Goal: Complete application form: Complete application form

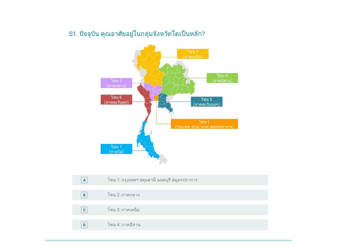
click at [135, 196] on label "โซน 2: ภาคกลาง" at bounding box center [124, 194] width 32 height 5
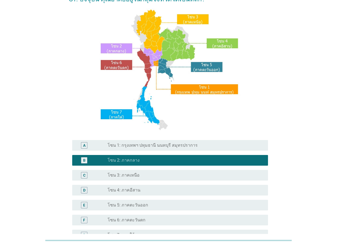
scroll to position [80, 0]
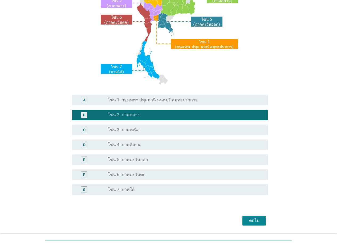
click at [254, 222] on div "ต่อไป" at bounding box center [254, 220] width 15 height 6
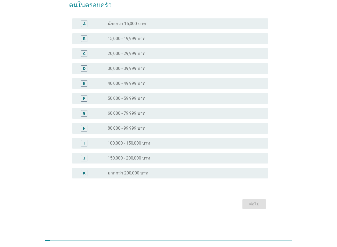
scroll to position [0, 0]
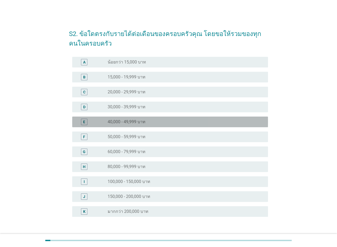
click at [152, 120] on div "radio_button_unchecked 40,000 - 49,999 บาท" at bounding box center [184, 121] width 152 height 5
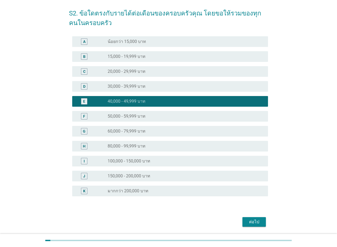
scroll to position [38, 0]
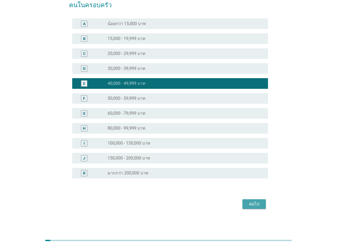
click at [254, 202] on div "ต่อไป" at bounding box center [254, 204] width 15 height 6
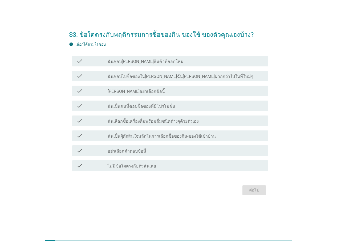
scroll to position [0, 0]
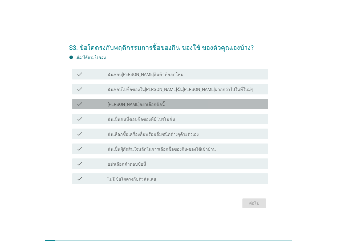
click at [140, 107] on label "[PERSON_NAME]อย่าเลือกข้อนี้" at bounding box center [136, 104] width 57 height 5
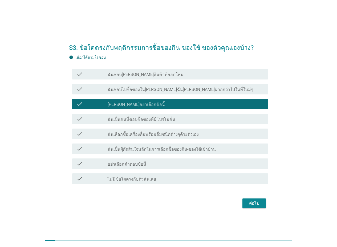
click at [148, 75] on label "ฉันชอบ[PERSON_NAME]สินค้าที่ออกใหม่" at bounding box center [146, 74] width 76 height 5
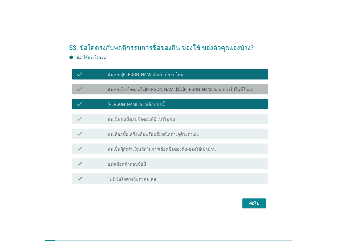
click at [145, 90] on label "ฉันชอบไปซื้อของใน[PERSON_NAME]ฉัน[PERSON_NAME]มากกว่าไปในที่ใหม่ๆ" at bounding box center [181, 89] width 146 height 5
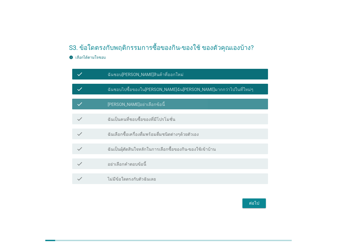
click at [142, 102] on div "check_box [PERSON_NAME]อย่าเลือกข้อนี้" at bounding box center [186, 104] width 156 height 6
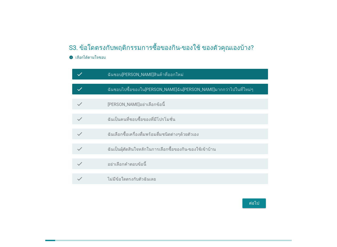
click at [167, 120] on label "ฉันเป็นคนที่ชอบซื้อของที่มีโปรโมชั่น" at bounding box center [142, 119] width 68 height 5
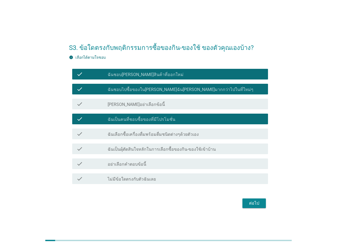
click at [174, 135] on label "ฉันเลือกซื้อเครื่องดื่มพร้อมดื่มชนิดต่างๆด้วยตัวเอง" at bounding box center [153, 134] width 91 height 5
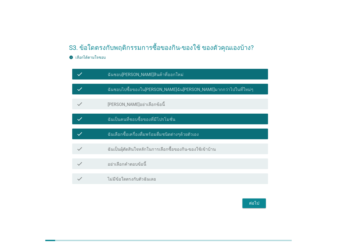
click at [169, 150] on label "ฉันเป็นผุ้ตัดสินใจหลักในการเลือกซื้อของกิน-ของใช้เข้าบ้าน" at bounding box center [162, 148] width 108 height 5
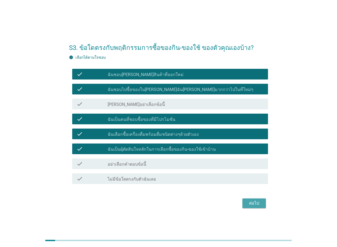
click at [251, 203] on div "ต่อไป" at bounding box center [254, 203] width 15 height 6
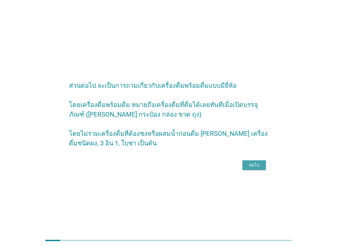
click at [257, 168] on div "ต่อไป" at bounding box center [254, 165] width 15 height 6
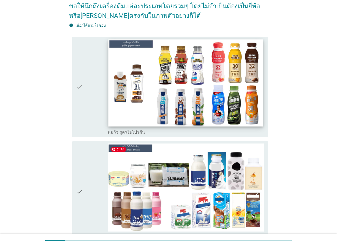
scroll to position [27, 0]
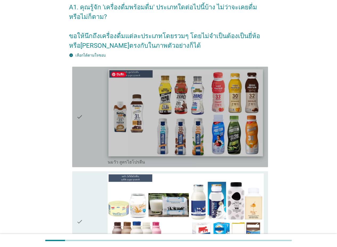
click at [173, 120] on img at bounding box center [185, 112] width 154 height 87
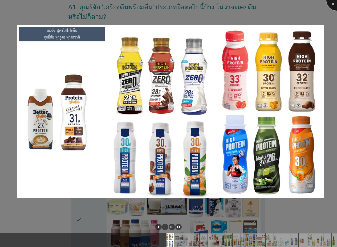
click at [335, 3] on div at bounding box center [336, -1] width 21 height 21
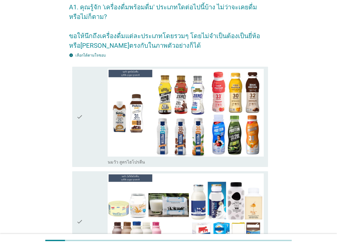
click at [79, 134] on icon "check" at bounding box center [79, 117] width 6 height 96
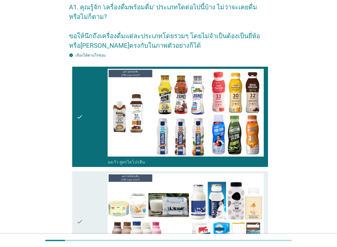
click at [83, 197] on div "check" at bounding box center [91, 221] width 31 height 96
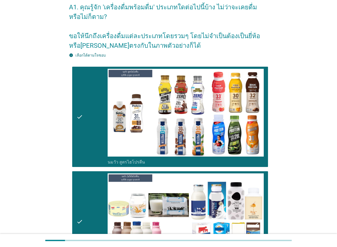
scroll to position [133, 0]
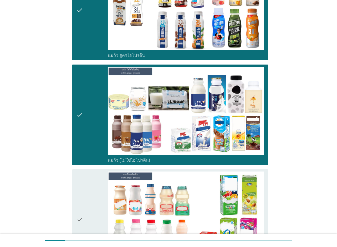
click at [84, 191] on div "check" at bounding box center [91, 219] width 31 height 96
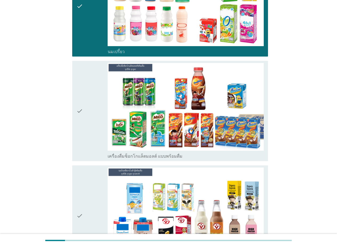
click at [87, 153] on div "check" at bounding box center [91, 111] width 31 height 96
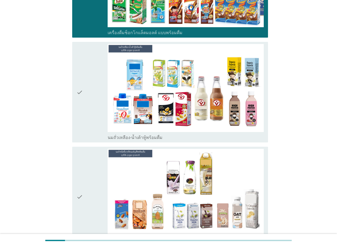
scroll to position [479, 0]
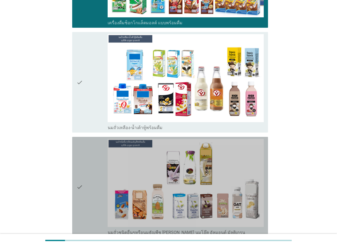
click at [85, 161] on div "check" at bounding box center [91, 187] width 31 height 96
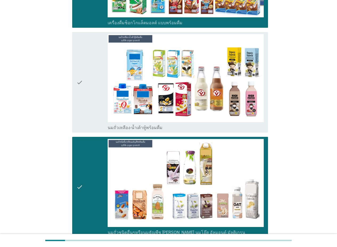
click at [79, 104] on icon "check" at bounding box center [79, 82] width 6 height 96
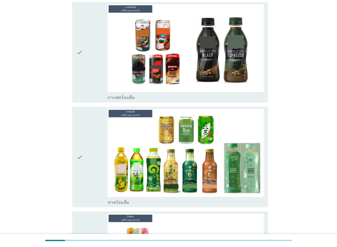
scroll to position [719, 0]
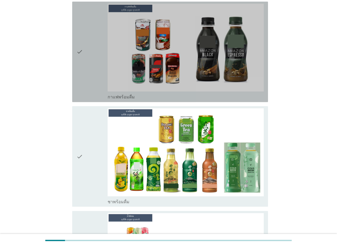
click at [84, 91] on div "check" at bounding box center [91, 52] width 31 height 96
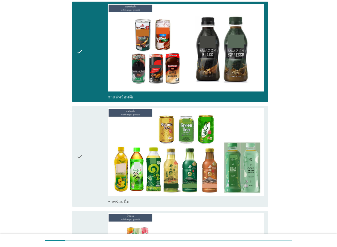
click at [83, 154] on div "check" at bounding box center [91, 156] width 31 height 96
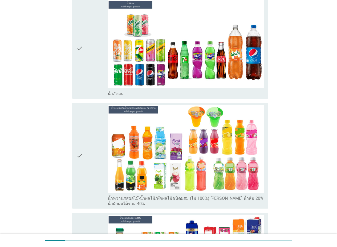
scroll to position [932, 0]
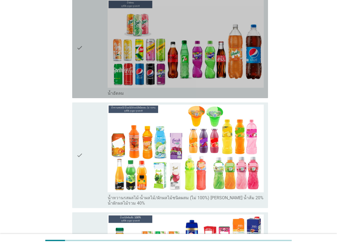
click at [78, 97] on div "check check_box_outline_blank น้ำอัดลม" at bounding box center [170, 48] width 196 height 100
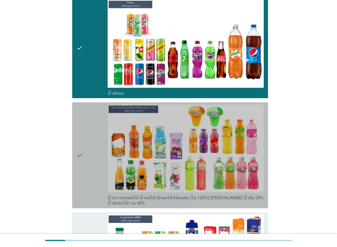
click at [83, 146] on icon "check" at bounding box center [79, 154] width 6 height 101
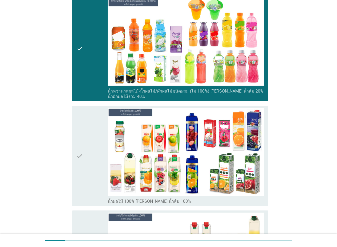
scroll to position [1119, 0]
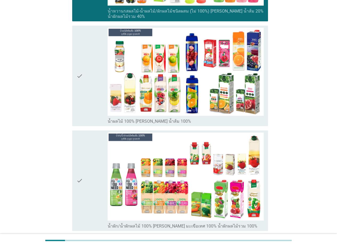
click at [88, 111] on div "check" at bounding box center [91, 76] width 31 height 96
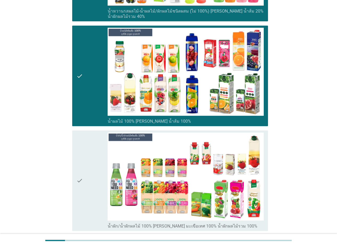
click at [91, 161] on div "check" at bounding box center [91, 180] width 31 height 96
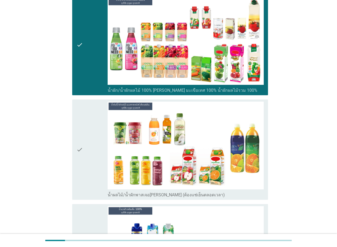
scroll to position [1305, 0]
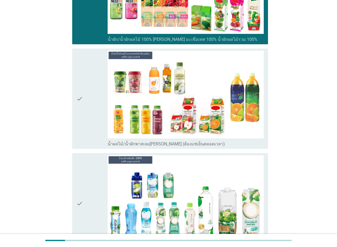
click at [88, 138] on div "check" at bounding box center [91, 99] width 31 height 96
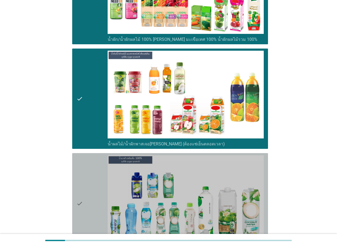
click at [93, 183] on div "check" at bounding box center [91, 203] width 31 height 96
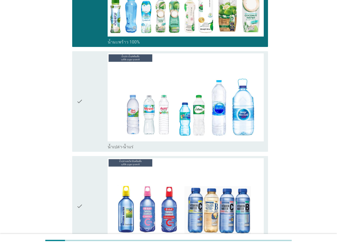
scroll to position [1518, 0]
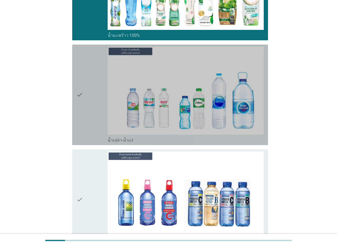
click at [90, 135] on div "check" at bounding box center [91, 95] width 31 height 96
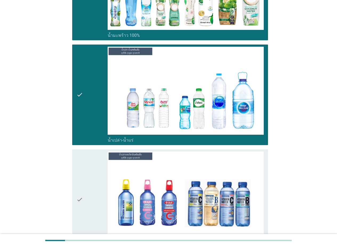
click at [87, 173] on div "check" at bounding box center [91, 199] width 31 height 96
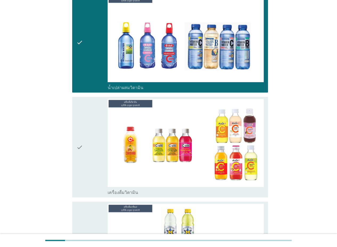
scroll to position [1731, 0]
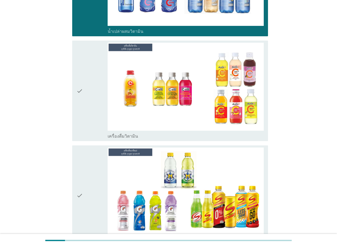
click at [89, 131] on div "check" at bounding box center [91, 91] width 31 height 96
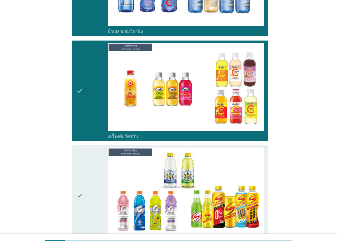
click at [92, 176] on div "check" at bounding box center [91, 195] width 31 height 96
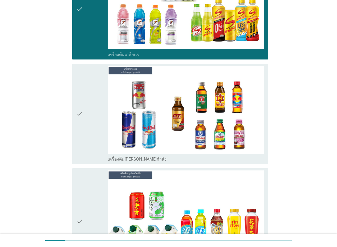
scroll to position [1918, 0]
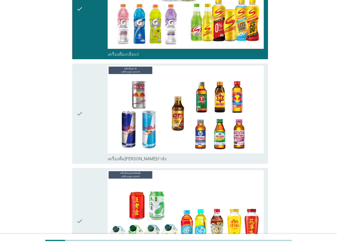
click at [91, 150] on div "check" at bounding box center [91, 114] width 31 height 96
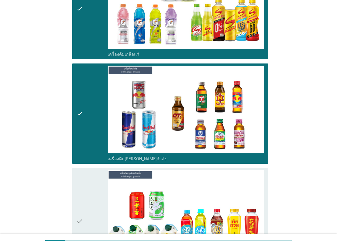
click at [84, 197] on div "check" at bounding box center [91, 220] width 31 height 101
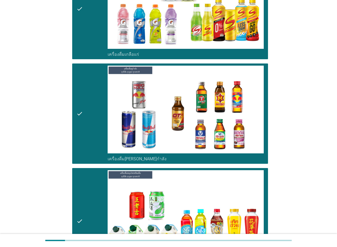
scroll to position [2024, 0]
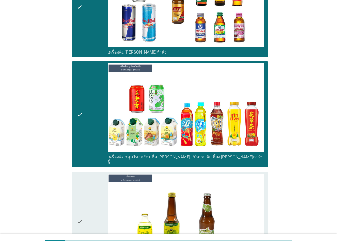
click at [87, 201] on div "check" at bounding box center [91, 221] width 31 height 96
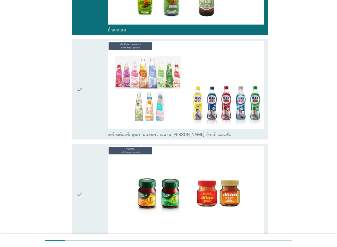
scroll to position [2264, 0]
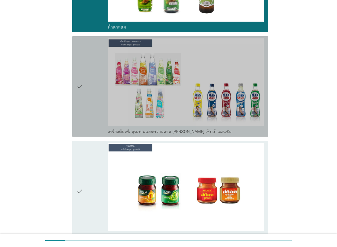
click at [81, 120] on icon "check" at bounding box center [79, 86] width 6 height 96
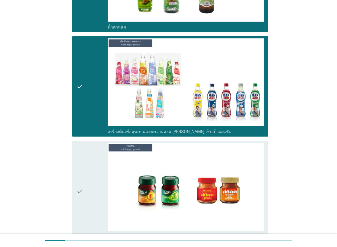
click at [85, 156] on div "check" at bounding box center [91, 191] width 31 height 96
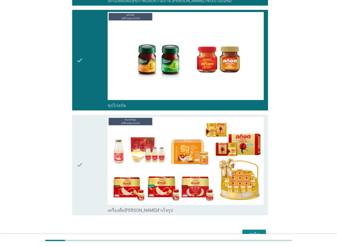
scroll to position [2420, 0]
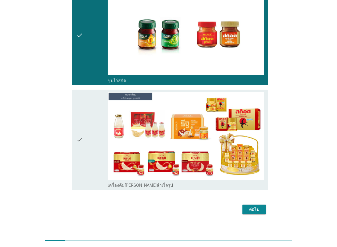
click at [91, 166] on div "check" at bounding box center [91, 140] width 31 height 96
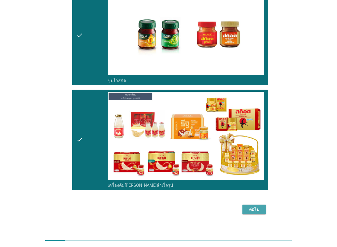
click at [256, 206] on div "ต่อไป" at bounding box center [254, 209] width 15 height 6
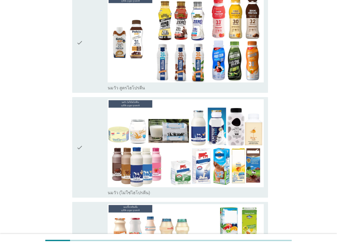
scroll to position [80, 0]
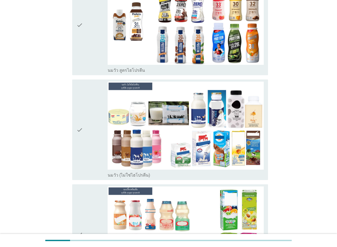
click at [80, 162] on icon "check" at bounding box center [79, 129] width 6 height 96
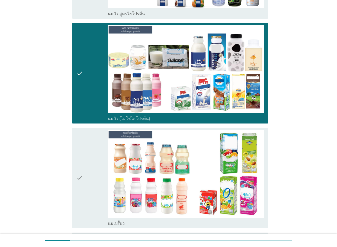
scroll to position [186, 0]
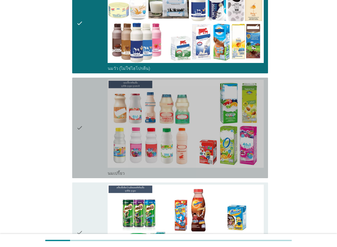
click at [84, 150] on div "check" at bounding box center [91, 128] width 31 height 96
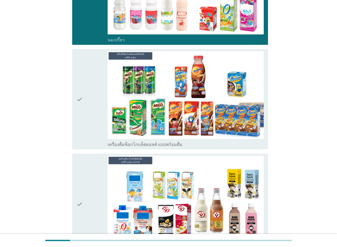
click at [86, 139] on div "check" at bounding box center [91, 99] width 31 height 96
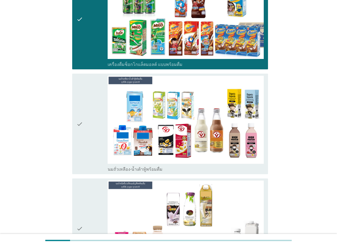
click at [92, 159] on div "check" at bounding box center [91, 124] width 31 height 96
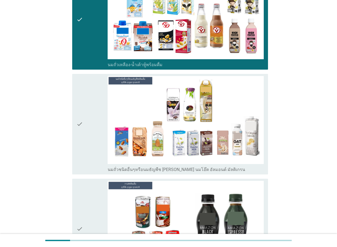
scroll to position [533, 0]
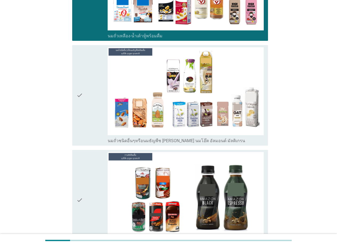
click at [85, 172] on div "check" at bounding box center [91, 200] width 31 height 96
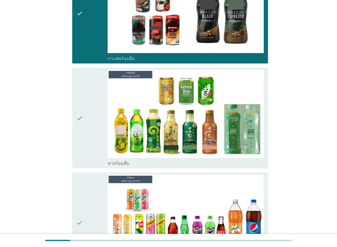
click at [88, 156] on div "check" at bounding box center [91, 118] width 31 height 96
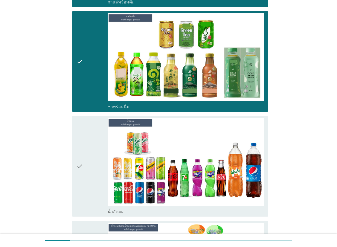
scroll to position [826, 0]
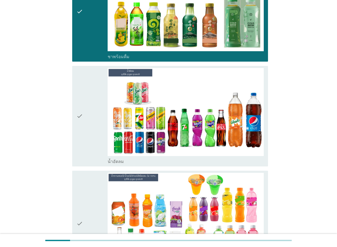
click at [92, 148] on div "check" at bounding box center [91, 116] width 31 height 96
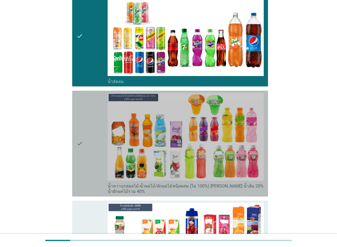
click at [89, 161] on div "check" at bounding box center [91, 143] width 31 height 101
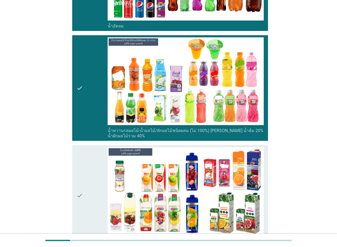
scroll to position [1012, 0]
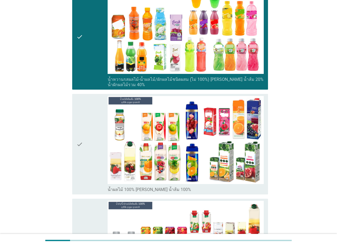
click at [93, 171] on div "check" at bounding box center [91, 144] width 31 height 96
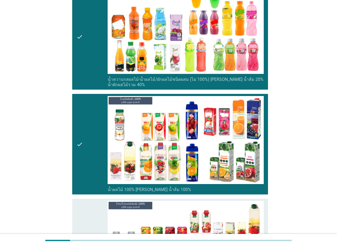
scroll to position [1119, 0]
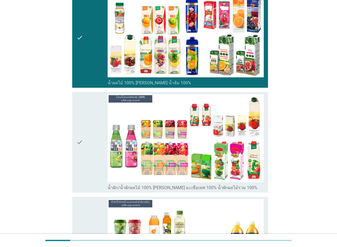
click at [92, 173] on div "check" at bounding box center [91, 142] width 31 height 96
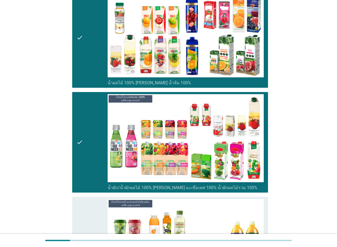
scroll to position [1225, 0]
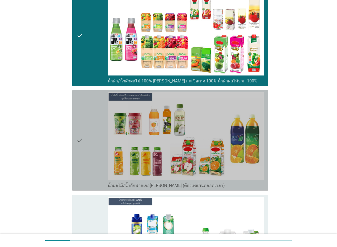
click at [91, 172] on div "check" at bounding box center [91, 140] width 31 height 96
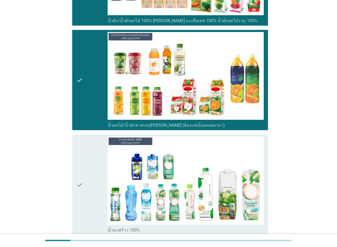
scroll to position [1332, 0]
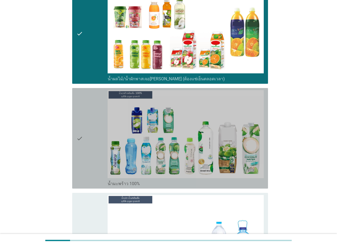
click at [91, 172] on div "check" at bounding box center [91, 138] width 31 height 96
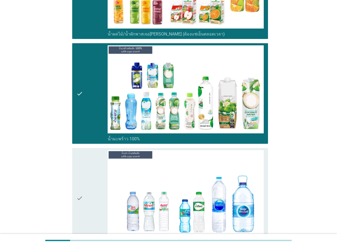
scroll to position [1465, 0]
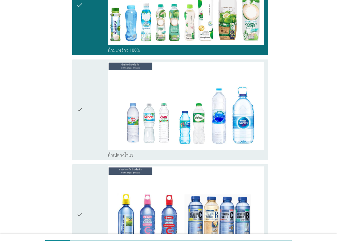
click at [97, 144] on div "check" at bounding box center [91, 110] width 31 height 96
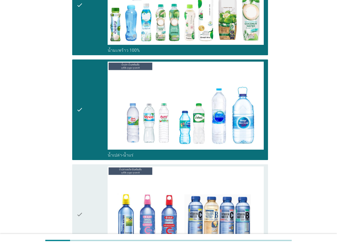
click at [90, 185] on div "check" at bounding box center [91, 214] width 31 height 96
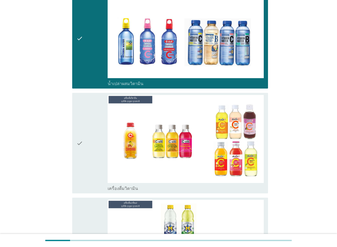
scroll to position [1678, 0]
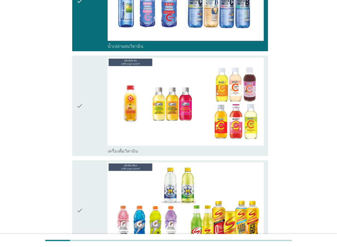
click at [97, 148] on div "check" at bounding box center [91, 106] width 31 height 96
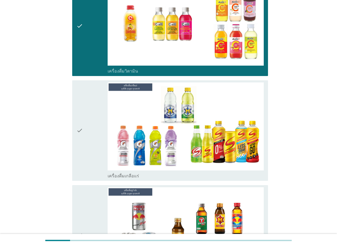
click at [101, 170] on div "check" at bounding box center [91, 130] width 31 height 96
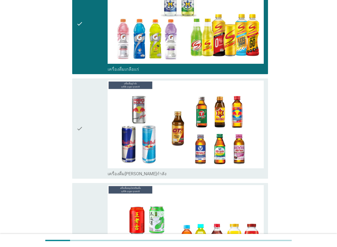
click at [96, 159] on div "check" at bounding box center [91, 128] width 31 height 96
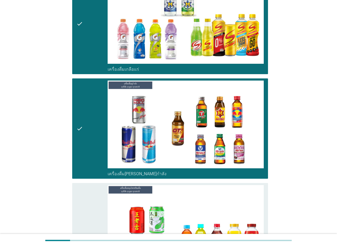
scroll to position [1971, 0]
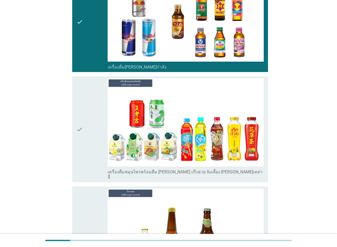
click at [91, 161] on div "check" at bounding box center [91, 128] width 31 height 101
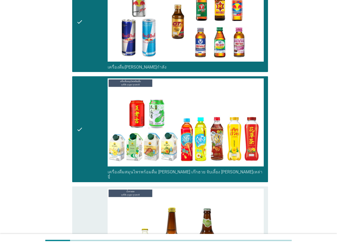
scroll to position [2077, 0]
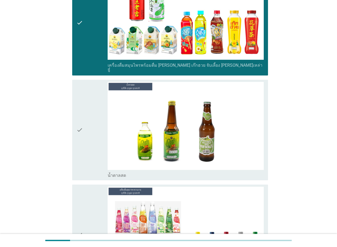
click at [88, 161] on div "check" at bounding box center [91, 130] width 31 height 96
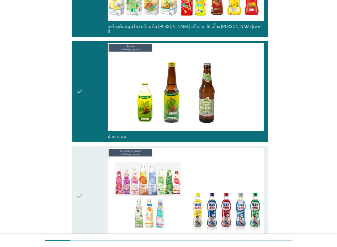
scroll to position [2157, 0]
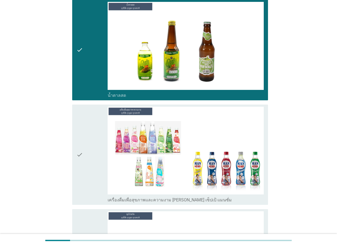
click at [89, 85] on div "check" at bounding box center [91, 50] width 31 height 96
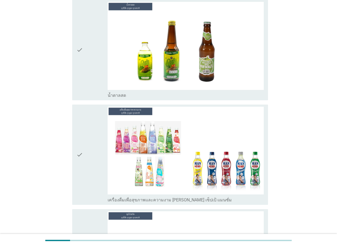
click at [96, 129] on div "check" at bounding box center [91, 155] width 31 height 96
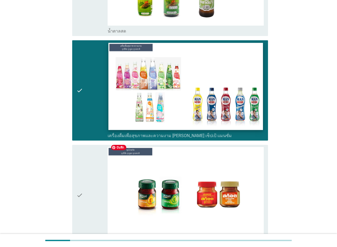
scroll to position [2237, 0]
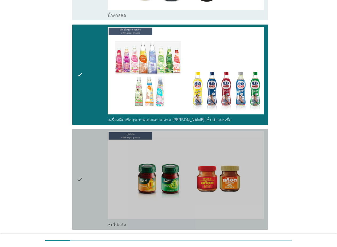
click at [97, 186] on div "check" at bounding box center [91, 179] width 31 height 96
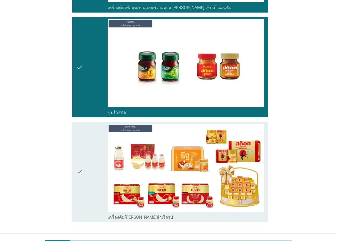
scroll to position [2381, 0]
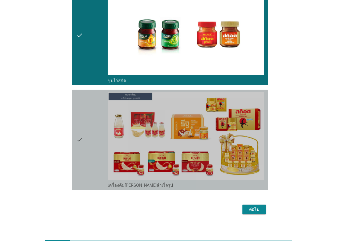
click at [102, 168] on div "check" at bounding box center [91, 140] width 31 height 96
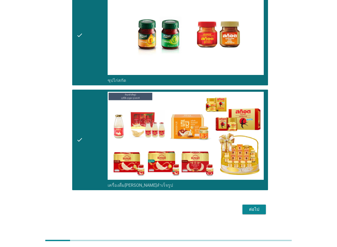
click at [251, 206] on div "ต่อไป" at bounding box center [254, 209] width 15 height 6
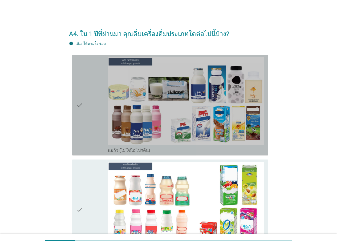
click at [97, 134] on div "check" at bounding box center [91, 105] width 31 height 96
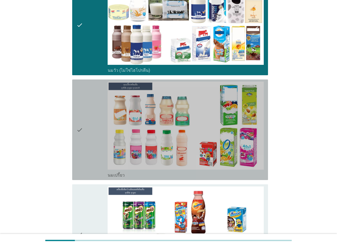
click at [95, 148] on div "check" at bounding box center [91, 129] width 31 height 96
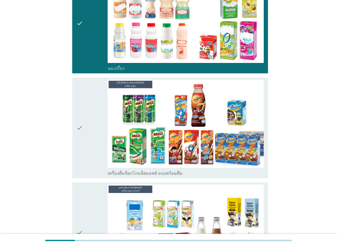
click at [93, 148] on div "check" at bounding box center [91, 128] width 31 height 96
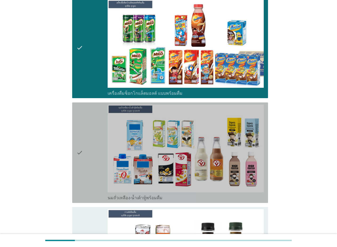
click at [91, 145] on div "check" at bounding box center [91, 152] width 31 height 96
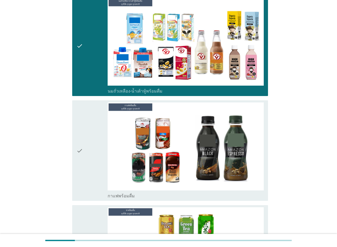
click at [95, 154] on div "check" at bounding box center [91, 150] width 31 height 96
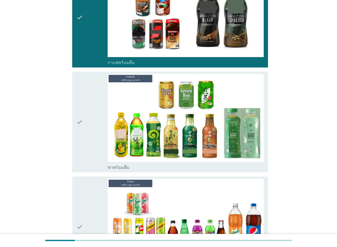
click at [95, 154] on div "check" at bounding box center [91, 122] width 31 height 96
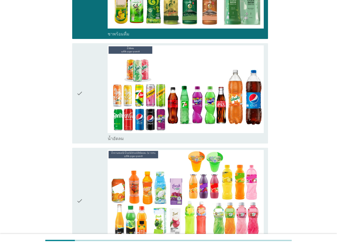
click at [92, 130] on div "check" at bounding box center [91, 93] width 31 height 96
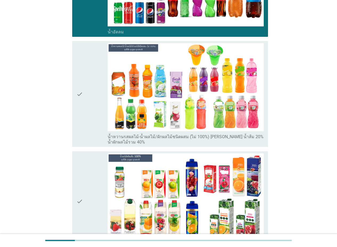
click at [93, 144] on div "check" at bounding box center [91, 93] width 31 height 101
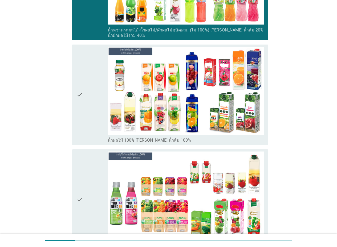
click at [93, 143] on div "check check_box น้ำผลไม้ 100% [PERSON_NAME] น้ำส้ม 100%" at bounding box center [170, 94] width 196 height 100
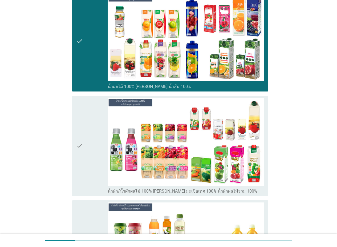
scroll to position [959, 0]
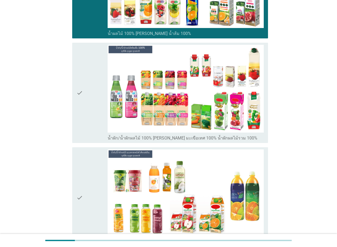
click at [93, 157] on div "check" at bounding box center [91, 197] width 31 height 96
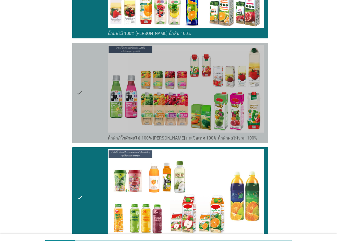
click at [94, 137] on div "check" at bounding box center [91, 93] width 31 height 96
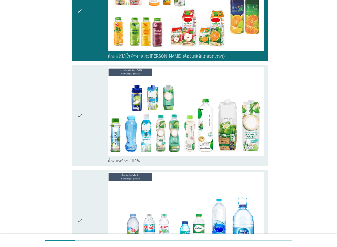
click at [96, 135] on div "check" at bounding box center [91, 115] width 31 height 96
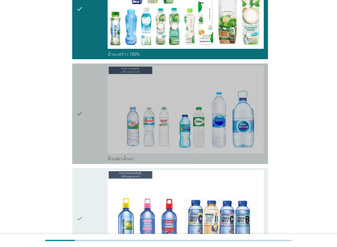
click at [99, 144] on div "check" at bounding box center [91, 114] width 31 height 96
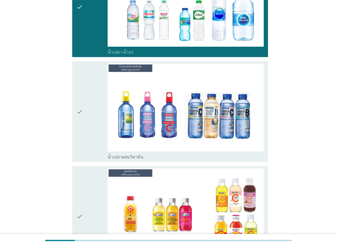
click at [99, 141] on div "check" at bounding box center [91, 111] width 31 height 96
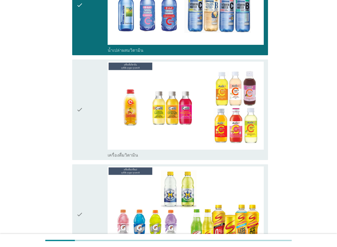
click at [99, 136] on div "check" at bounding box center [91, 110] width 31 height 96
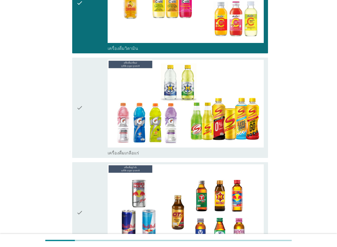
click at [99, 138] on div "check" at bounding box center [91, 108] width 31 height 96
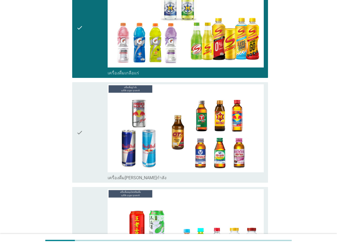
click at [97, 144] on div "check" at bounding box center [91, 132] width 31 height 96
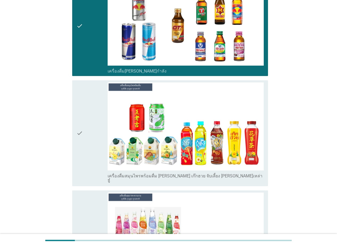
click at [95, 146] on div "check" at bounding box center [91, 132] width 31 height 101
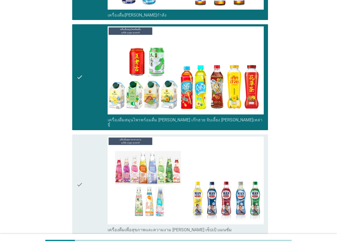
scroll to position [1864, 0]
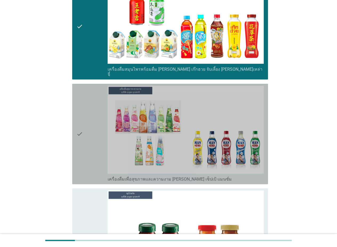
click at [97, 147] on div "check" at bounding box center [91, 134] width 31 height 96
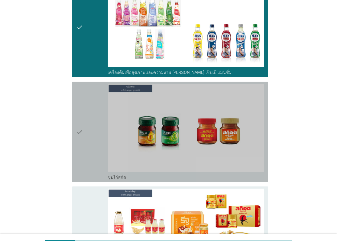
click at [97, 147] on div "check" at bounding box center [91, 132] width 31 height 96
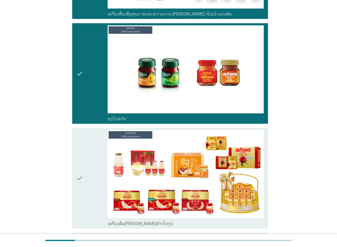
scroll to position [2077, 0]
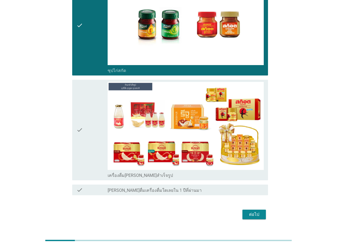
click at [97, 145] on div "check" at bounding box center [91, 130] width 31 height 96
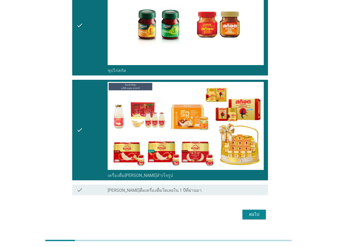
click at [255, 211] on div "ต่อไป" at bounding box center [254, 214] width 15 height 6
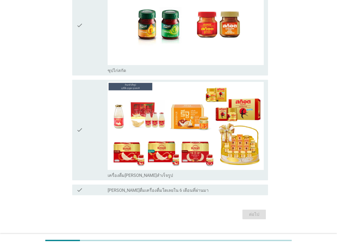
scroll to position [0, 0]
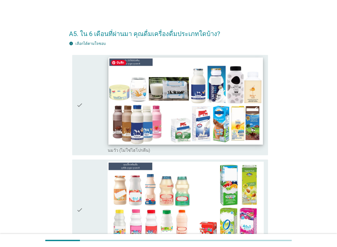
click at [110, 142] on img at bounding box center [185, 100] width 154 height 87
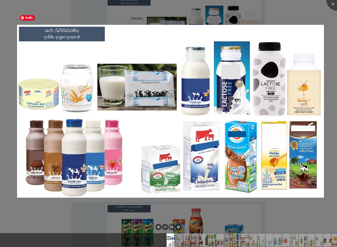
scroll to position [80, 0]
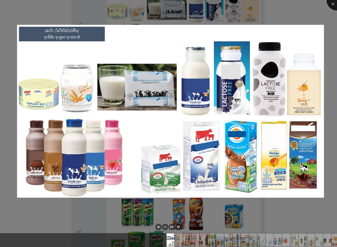
click at [333, 3] on div at bounding box center [336, -1] width 21 height 21
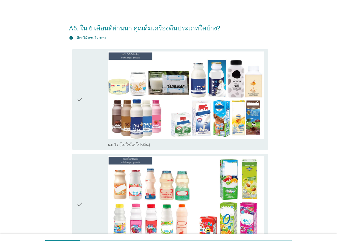
scroll to position [0, 0]
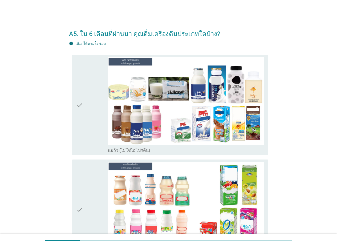
click at [79, 121] on icon "check" at bounding box center [79, 105] width 6 height 96
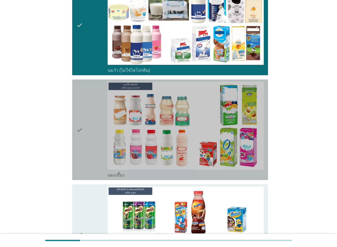
click at [87, 129] on div "check" at bounding box center [91, 129] width 31 height 96
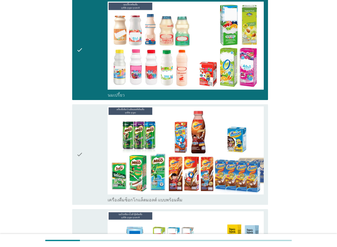
click at [88, 143] on div "check" at bounding box center [91, 154] width 31 height 96
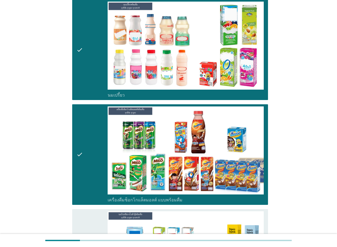
scroll to position [266, 0]
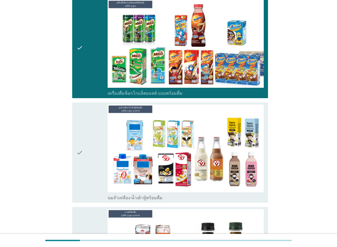
click at [87, 151] on div "check" at bounding box center [91, 152] width 31 height 96
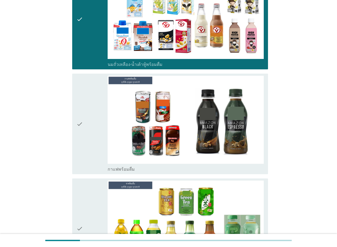
click at [89, 148] on div "check" at bounding box center [91, 124] width 31 height 96
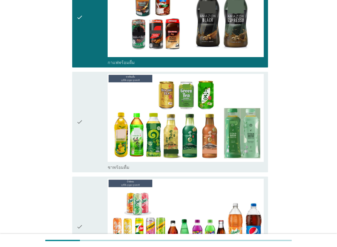
click at [93, 142] on div "check" at bounding box center [91, 122] width 31 height 96
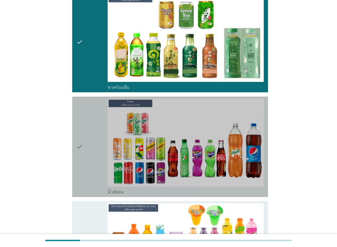
click at [91, 150] on div "check" at bounding box center [91, 147] width 31 height 96
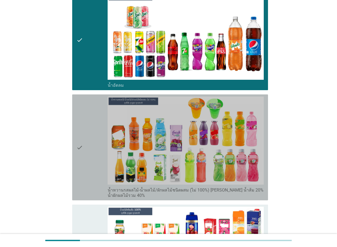
click at [91, 157] on div "check" at bounding box center [91, 146] width 31 height 101
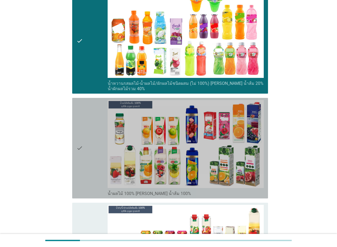
click at [91, 157] on div "check" at bounding box center [91, 148] width 31 height 96
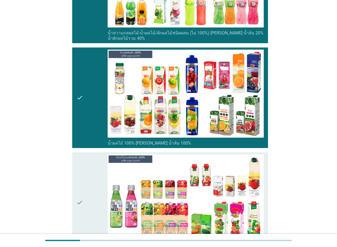
scroll to position [906, 0]
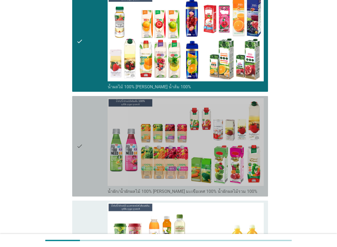
click at [91, 157] on div "check" at bounding box center [91, 146] width 31 height 96
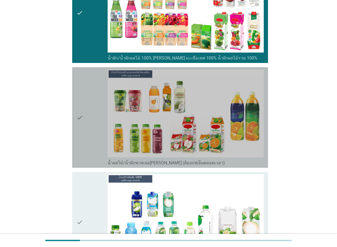
click at [91, 157] on div "check" at bounding box center [91, 117] width 31 height 96
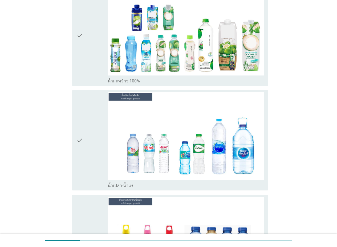
click at [91, 157] on div "check" at bounding box center [91, 140] width 31 height 96
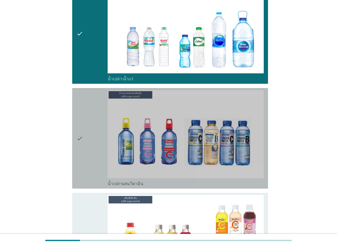
click at [86, 154] on div "check" at bounding box center [91, 138] width 31 height 96
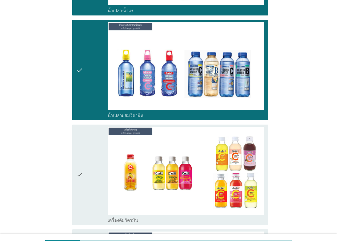
scroll to position [1412, 0]
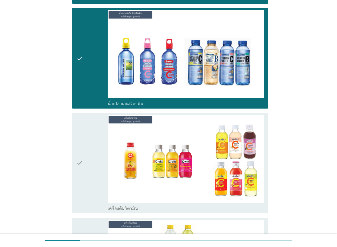
click at [82, 141] on icon "check" at bounding box center [79, 163] width 6 height 96
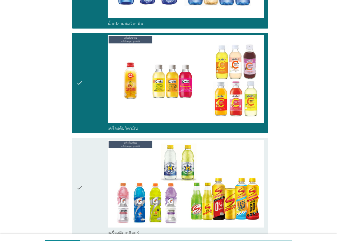
click at [81, 167] on icon "check" at bounding box center [79, 188] width 6 height 96
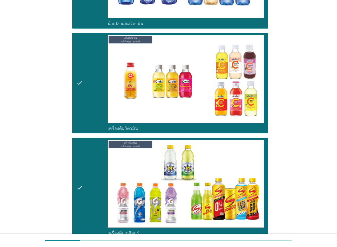
scroll to position [1598, 0]
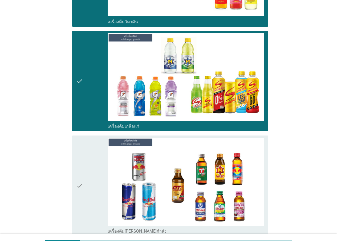
click at [102, 177] on div "check" at bounding box center [91, 185] width 31 height 96
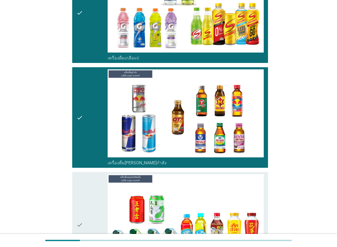
scroll to position [1731, 0]
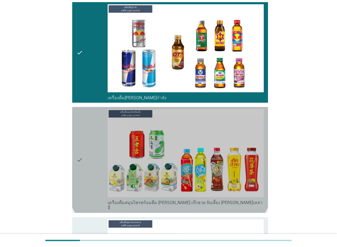
click at [102, 177] on div "check" at bounding box center [91, 159] width 31 height 101
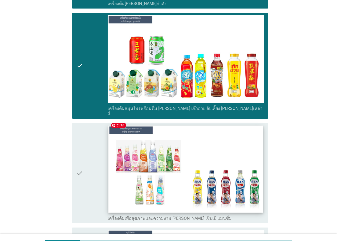
scroll to position [1838, 0]
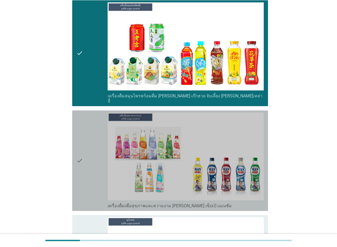
click at [98, 172] on div "check" at bounding box center [91, 160] width 31 height 96
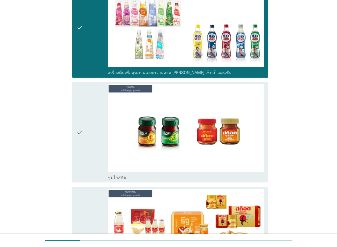
scroll to position [1971, 0]
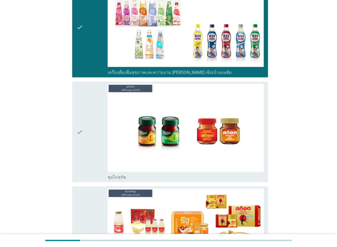
click at [96, 172] on div "check" at bounding box center [91, 132] width 31 height 96
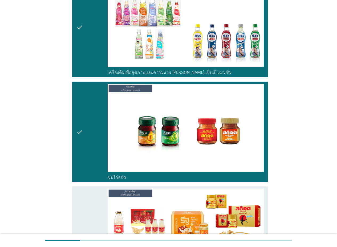
click at [92, 196] on div "check" at bounding box center [91, 236] width 31 height 96
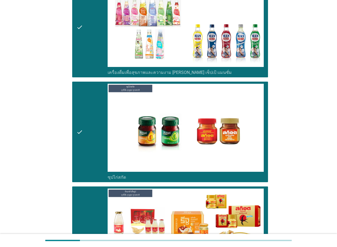
scroll to position [2077, 0]
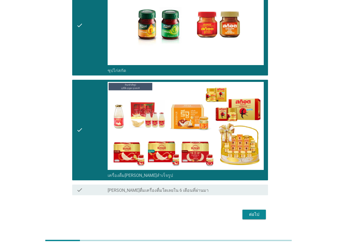
click at [253, 211] on div "ต่อไป" at bounding box center [254, 214] width 15 height 6
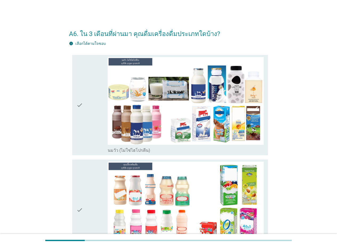
click at [98, 129] on div "check" at bounding box center [91, 105] width 31 height 96
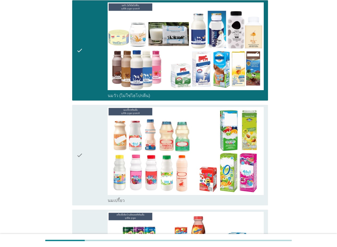
scroll to position [80, 0]
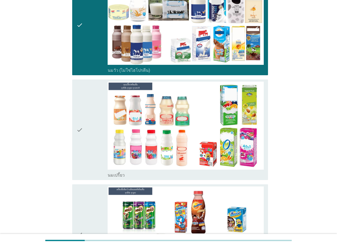
click at [100, 149] on div "check" at bounding box center [91, 129] width 31 height 96
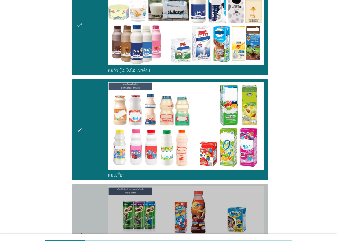
click at [95, 196] on div "check" at bounding box center [91, 234] width 31 height 96
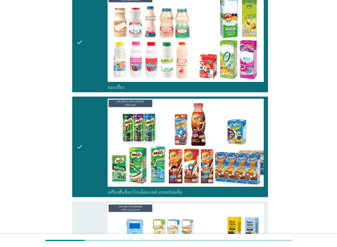
scroll to position [186, 0]
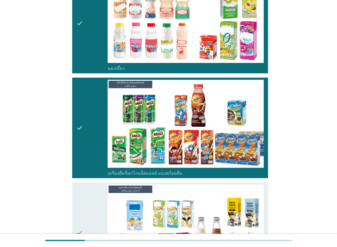
click at [98, 197] on div "check" at bounding box center [91, 232] width 31 height 96
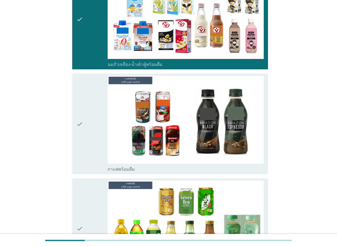
click at [104, 138] on div "check" at bounding box center [91, 124] width 31 height 96
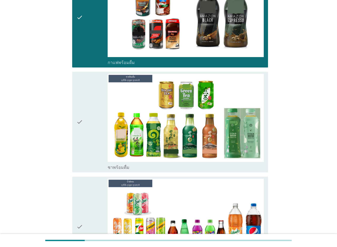
click at [96, 151] on div "check" at bounding box center [91, 122] width 31 height 96
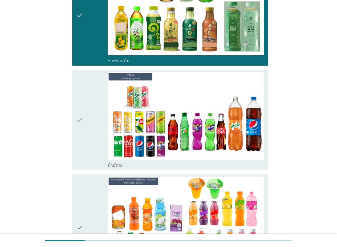
click at [99, 153] on div "check" at bounding box center [91, 120] width 31 height 96
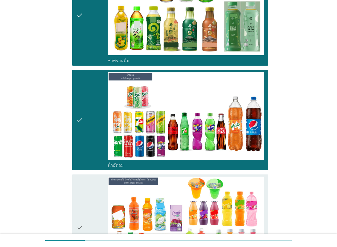
scroll to position [719, 0]
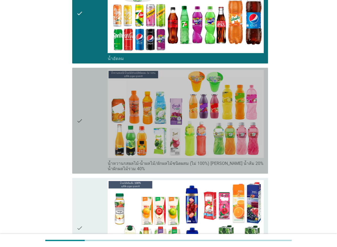
click at [88, 148] on div "check" at bounding box center [91, 120] width 31 height 101
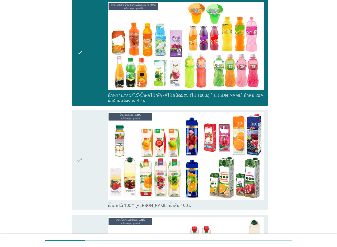
scroll to position [826, 0]
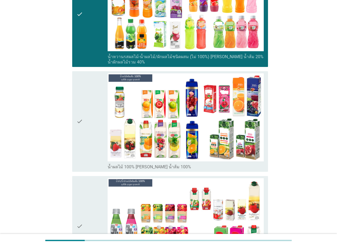
click at [86, 153] on div "check" at bounding box center [91, 121] width 31 height 96
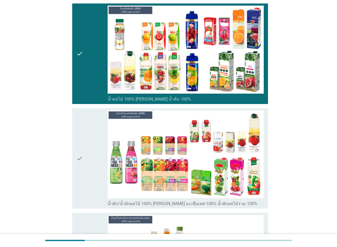
scroll to position [932, 0]
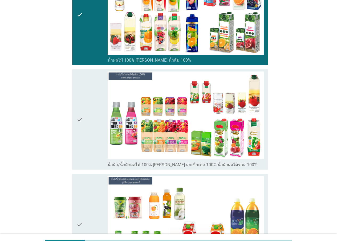
click at [94, 158] on div "check" at bounding box center [91, 119] width 31 height 96
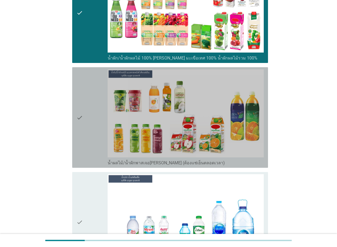
click at [97, 149] on div "check" at bounding box center [91, 117] width 31 height 96
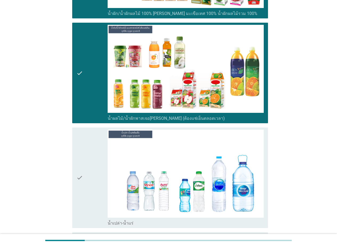
scroll to position [1145, 0]
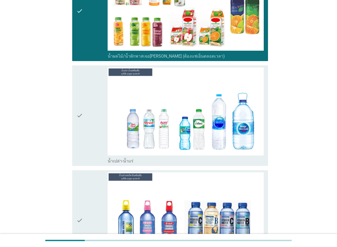
click at [99, 147] on div "check" at bounding box center [91, 115] width 31 height 96
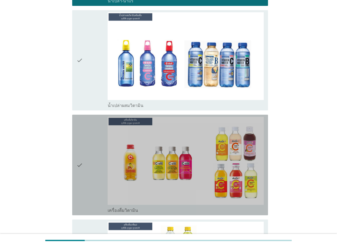
click at [92, 157] on div "check" at bounding box center [91, 165] width 31 height 96
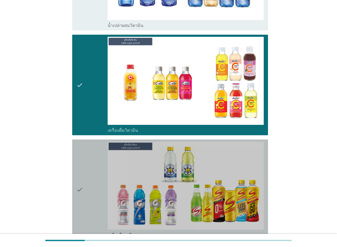
click at [91, 162] on div "check" at bounding box center [91, 189] width 31 height 96
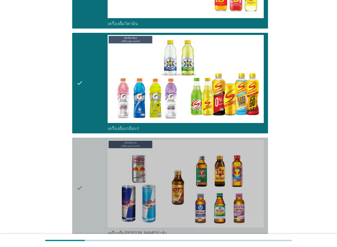
click at [89, 165] on div "check" at bounding box center [91, 188] width 31 height 96
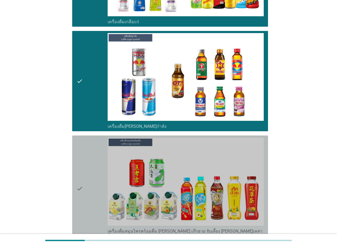
click at [93, 165] on div "check" at bounding box center [91, 187] width 31 height 101
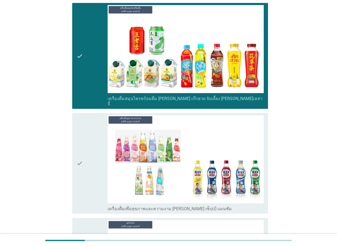
scroll to position [1731, 0]
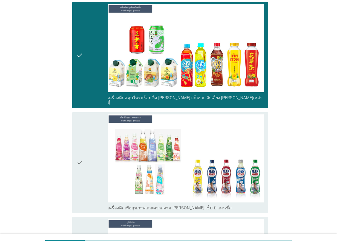
click at [93, 165] on div "check" at bounding box center [91, 162] width 31 height 96
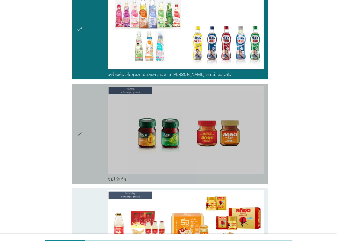
click at [95, 163] on div "check" at bounding box center [91, 134] width 31 height 96
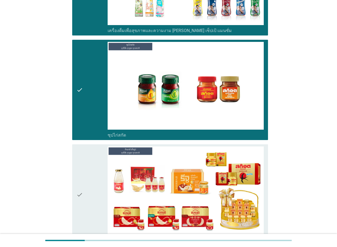
scroll to position [1971, 0]
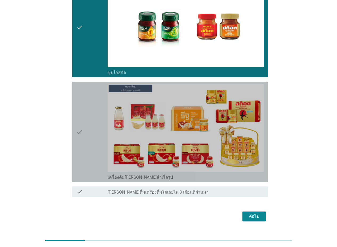
click at [96, 161] on div "check" at bounding box center [91, 132] width 31 height 96
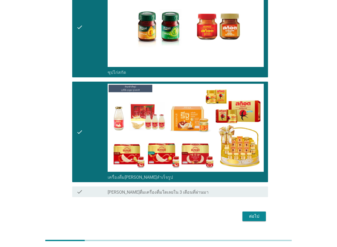
click at [252, 213] on div "ต่อไป" at bounding box center [254, 216] width 15 height 6
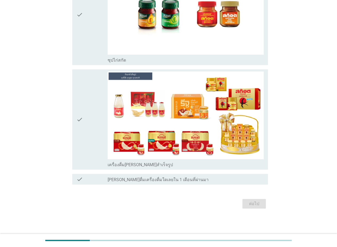
scroll to position [0, 0]
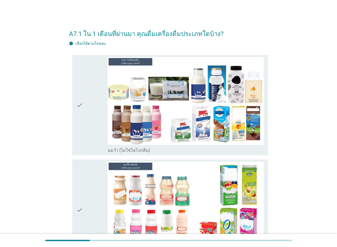
click at [100, 135] on div "check" at bounding box center [91, 105] width 31 height 96
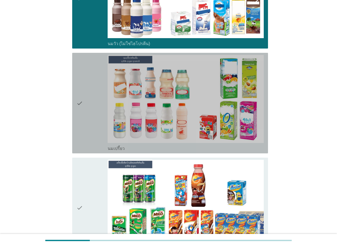
click at [99, 135] on div "check" at bounding box center [91, 103] width 31 height 96
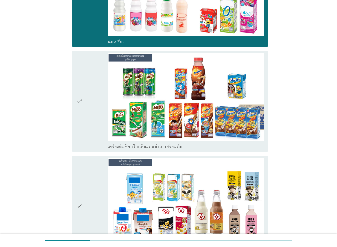
click at [99, 137] on div "check" at bounding box center [91, 101] width 31 height 96
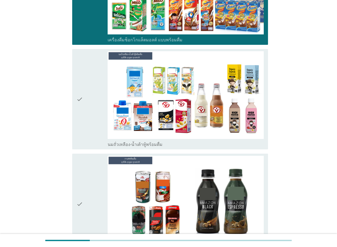
click at [98, 135] on div "check" at bounding box center [91, 99] width 31 height 96
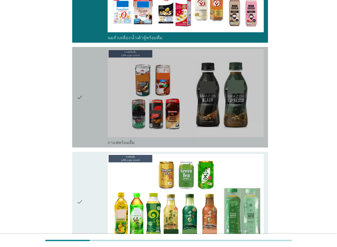
click at [105, 133] on div "check" at bounding box center [91, 97] width 31 height 96
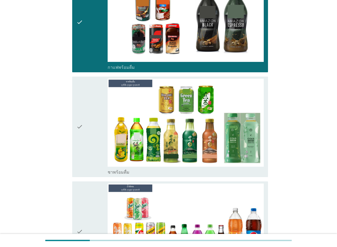
scroll to position [533, 0]
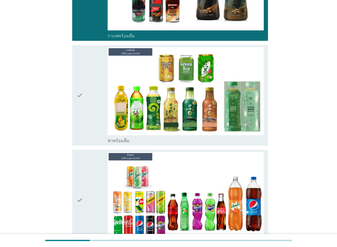
click at [102, 129] on div "check" at bounding box center [91, 95] width 31 height 96
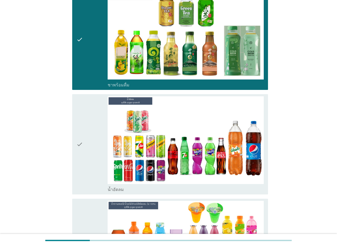
scroll to position [639, 0]
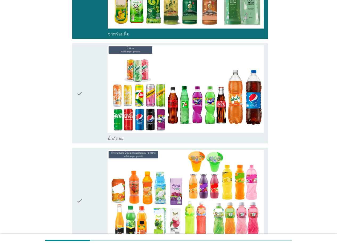
click at [97, 132] on div "check" at bounding box center [91, 93] width 31 height 96
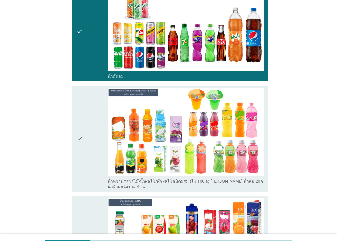
scroll to position [746, 0]
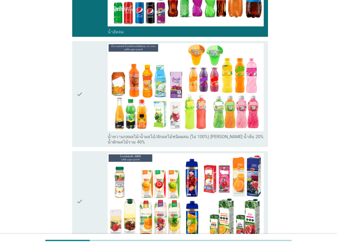
click at [95, 130] on div "check" at bounding box center [91, 93] width 31 height 101
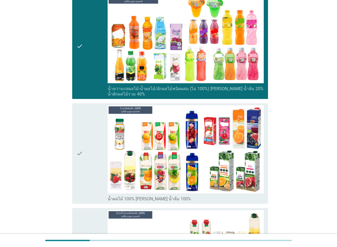
scroll to position [826, 0]
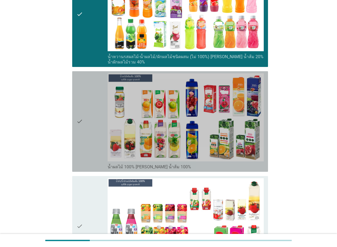
click at [90, 157] on div "check" at bounding box center [91, 121] width 31 height 96
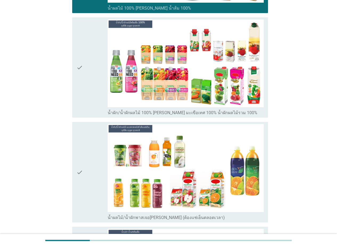
scroll to position [985, 0]
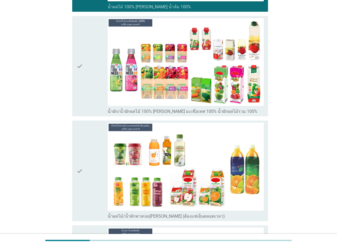
click at [90, 84] on div "check" at bounding box center [91, 66] width 31 height 96
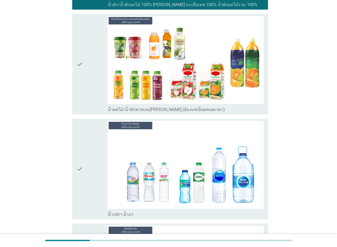
click at [92, 177] on div "check" at bounding box center [91, 169] width 31 height 96
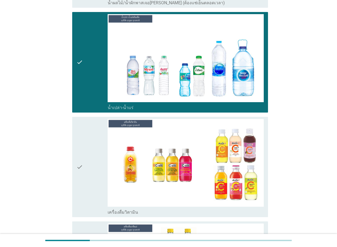
click at [92, 177] on div "check" at bounding box center [91, 167] width 31 height 96
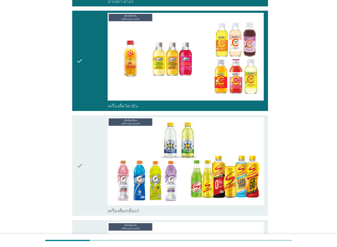
scroll to position [1305, 0]
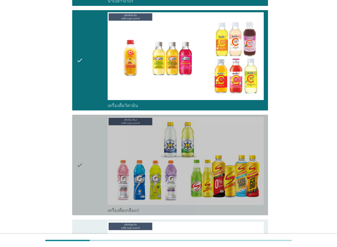
click at [92, 177] on div "check" at bounding box center [91, 165] width 31 height 96
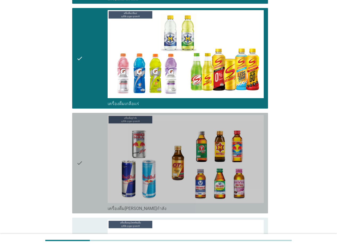
click at [94, 178] on div "check" at bounding box center [91, 163] width 31 height 96
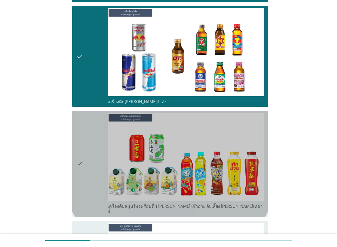
click at [100, 179] on div "check" at bounding box center [91, 163] width 31 height 101
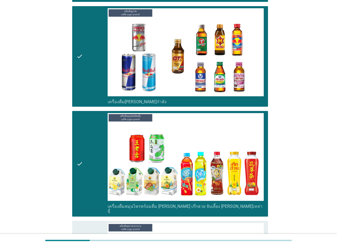
scroll to position [1625, 0]
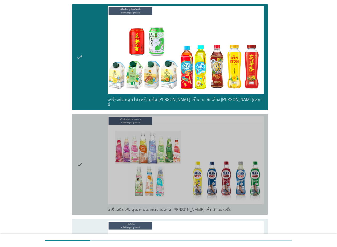
click at [100, 179] on div "check" at bounding box center [91, 164] width 31 height 96
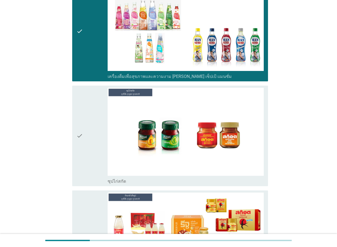
click at [98, 160] on div "check" at bounding box center [91, 136] width 31 height 96
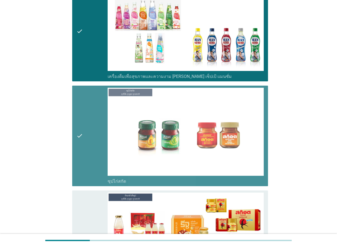
scroll to position [1864, 0]
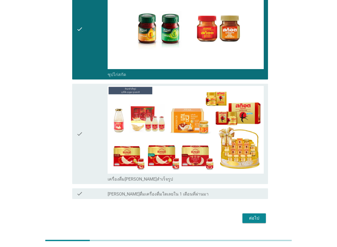
click at [98, 151] on div "check" at bounding box center [91, 134] width 31 height 96
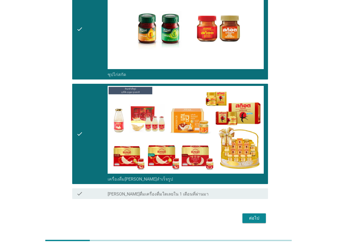
click at [261, 215] on div "ต่อไป" at bounding box center [254, 218] width 15 height 6
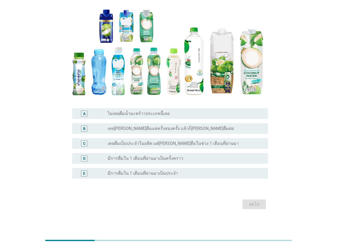
scroll to position [65, 0]
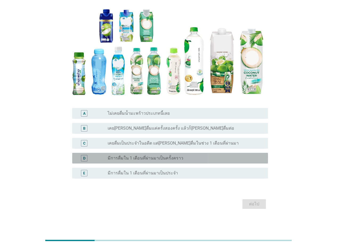
click at [200, 158] on div "radio_button_unchecked มีการดื่มใน 1 เดือนที่ผ่านมาเป็นครั้งคราว" at bounding box center [184, 157] width 152 height 5
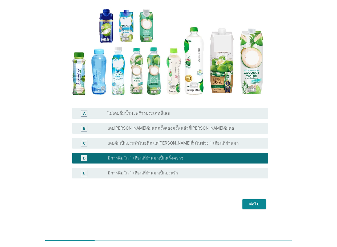
click at [250, 201] on div "ต่อไป" at bounding box center [254, 204] width 15 height 6
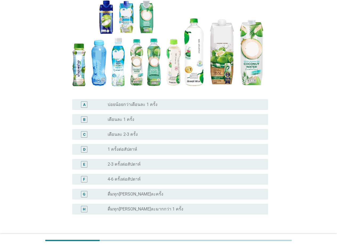
scroll to position [100, 0]
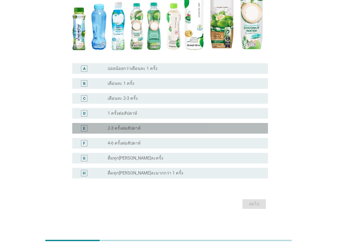
click at [155, 125] on div "radio_button_unchecked 2-3 ครั้งต่อสัปดาห์" at bounding box center [184, 127] width 152 height 5
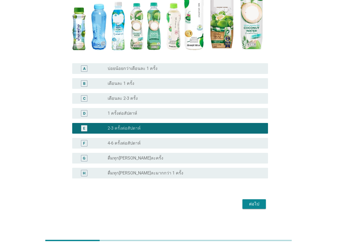
click at [252, 203] on div "ต่อไป" at bounding box center [254, 204] width 15 height 6
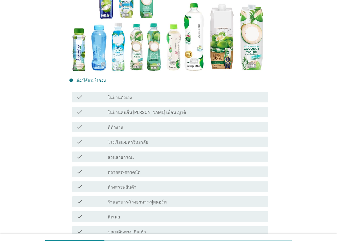
scroll to position [80, 0]
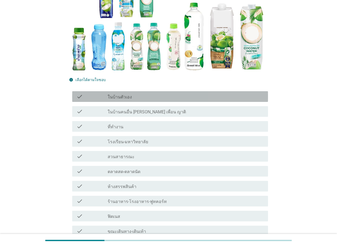
click at [176, 99] on div "check_box_outline_blank ในบ้านตัวเอง" at bounding box center [186, 96] width 156 height 6
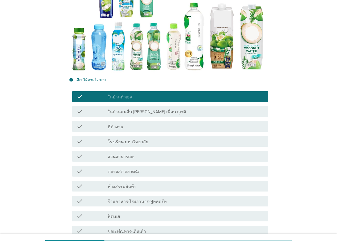
click at [166, 125] on div "check_box_outline_blank ที่ทำงาน" at bounding box center [186, 126] width 156 height 6
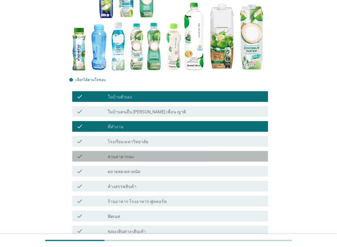
click at [169, 157] on div "check_box_outline_blank สวนสาธารณะ" at bounding box center [186, 156] width 156 height 6
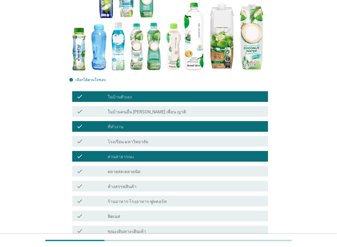
click at [169, 185] on div "check_box_outline_blank ห้างสรรพสินค้า" at bounding box center [186, 186] width 156 height 6
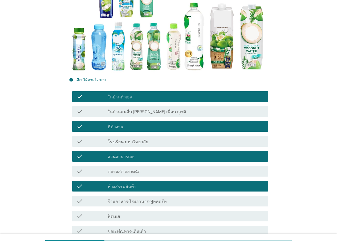
scroll to position [133, 0]
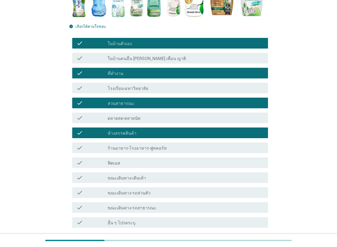
click at [170, 167] on div "check check_box_outline_blank ฟิตเนส" at bounding box center [170, 162] width 196 height 11
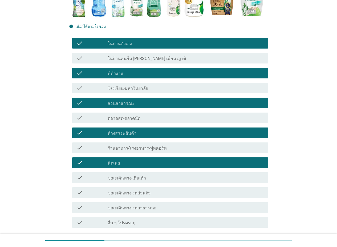
click at [168, 206] on div "check_box_outline_blank ขณะเดินทาง-รถสาธารณะ" at bounding box center [186, 207] width 156 height 6
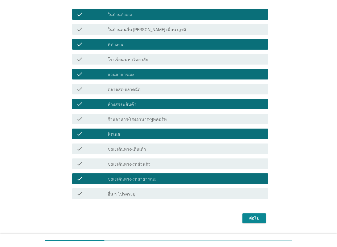
scroll to position [176, 0]
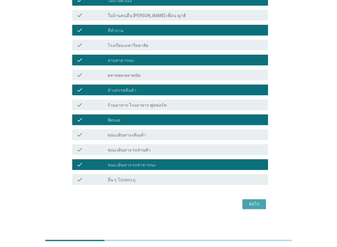
click at [251, 202] on div "ต่อไป" at bounding box center [254, 204] width 15 height 6
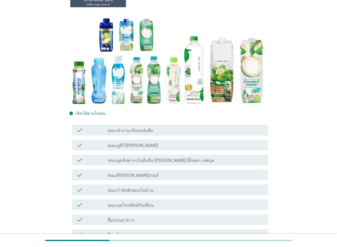
scroll to position [80, 0]
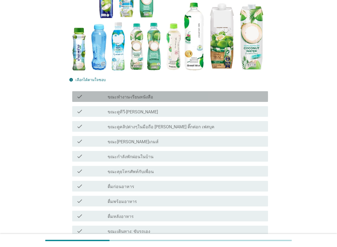
click at [151, 98] on div "check_box_outline_blank ขณะทำงาน-เรียนหนังสือ" at bounding box center [186, 96] width 156 height 6
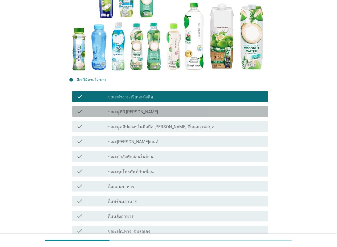
click at [154, 113] on div "check_box_outline_blank ขณะดูทีวี-[PERSON_NAME]" at bounding box center [186, 111] width 156 height 6
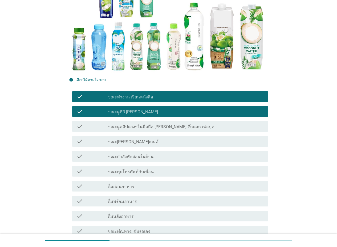
click at [184, 128] on label "ขณะดูคลิปต่างๆในมือถือ [PERSON_NAME] ติ๊กต่อก เฟสบุค" at bounding box center [161, 126] width 107 height 5
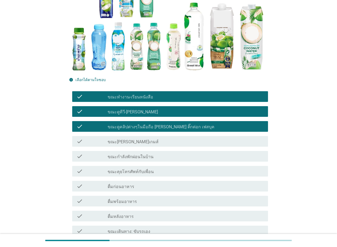
click at [179, 144] on div "check_box_outline_blank ขณะ[PERSON_NAME]เกมส์" at bounding box center [186, 141] width 156 height 6
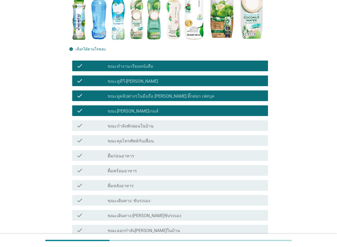
scroll to position [133, 0]
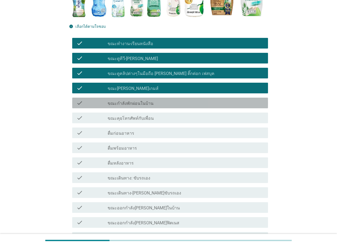
click at [178, 101] on div "check_box_outline_blank ขณะกำลังพักผ่อนในบ้าน" at bounding box center [186, 103] width 156 height 6
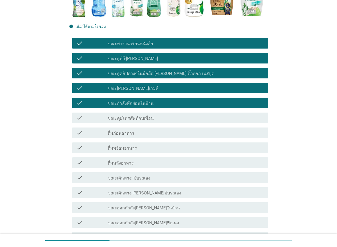
click at [177, 161] on div "check_box_outline_blank ดื่มหลังอาหาร" at bounding box center [186, 162] width 156 height 6
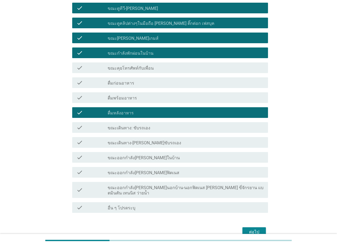
scroll to position [206, 0]
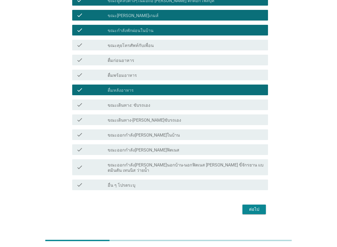
click at [180, 103] on div "check_box_outline_blank ขณะเดินทาง: ขับรถเอง" at bounding box center [186, 104] width 156 height 6
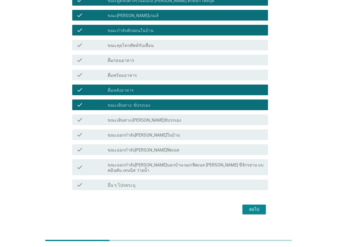
click at [203, 165] on label "ขณะออกกำลัง[PERSON_NAME]นอกบ้าน-นอกฟิตเนส [PERSON_NAME] ขี่จักรยาน แบตมินตัน เท…" at bounding box center [186, 167] width 156 height 11
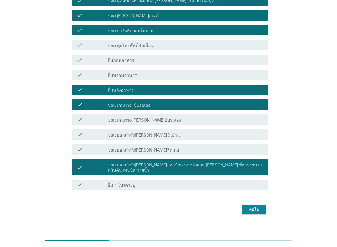
click at [248, 206] on div "ต่อไป" at bounding box center [254, 209] width 15 height 6
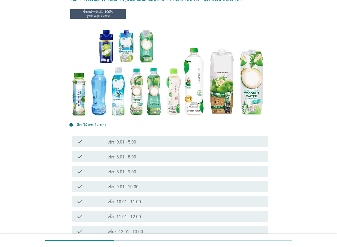
scroll to position [80, 0]
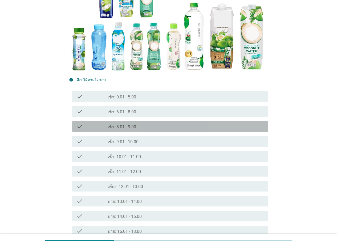
click at [159, 127] on div "check_box_outline_blank เช้า: 8.01 - 9.00" at bounding box center [186, 126] width 156 height 6
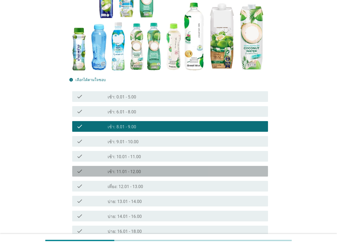
click at [164, 173] on div "check_box_outline_blank เช้า: 11.01 - 12.00" at bounding box center [186, 171] width 156 height 6
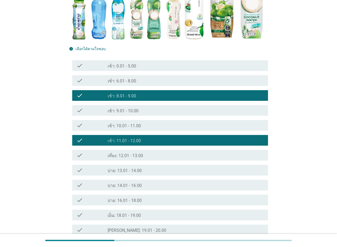
scroll to position [160, 0]
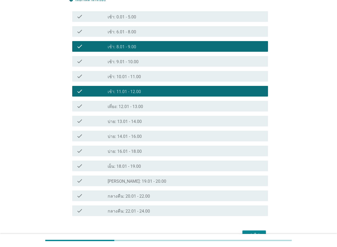
click at [161, 165] on div "check_box_outline_blank เย็น: 18.01 - 19.00" at bounding box center [186, 165] width 156 height 6
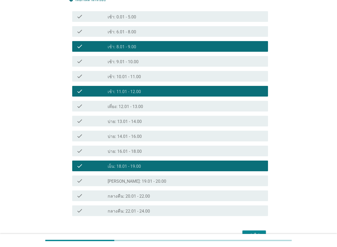
click at [249, 232] on div "ต่อไป" at bounding box center [254, 235] width 15 height 6
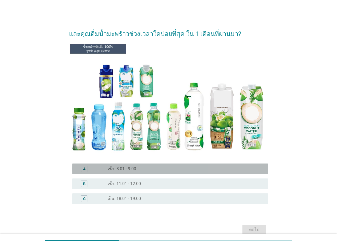
click at [162, 169] on div "radio_button_unchecked เช้า: 8.01 - 9.00" at bounding box center [184, 168] width 152 height 5
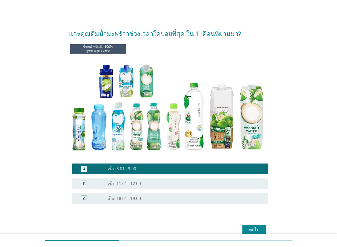
click at [159, 186] on div "radio_button_unchecked เช้า: 11.01 - 12.00" at bounding box center [186, 183] width 156 height 6
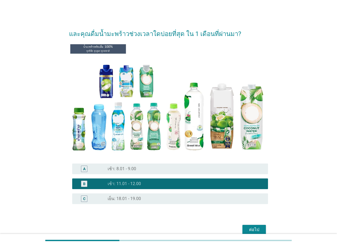
click at [158, 196] on div "radio_button_unchecked เย็น: 18.01 - 19.00" at bounding box center [184, 198] width 152 height 5
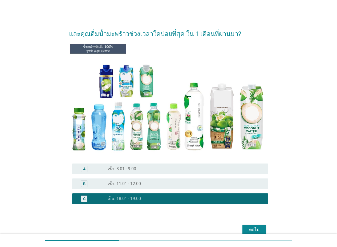
click at [158, 186] on div "radio_button_unchecked เช้า: 11.01 - 12.00" at bounding box center [186, 183] width 156 height 6
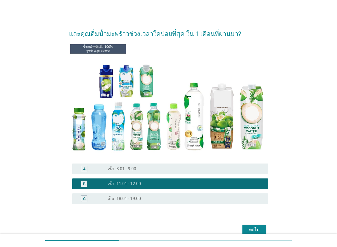
click at [251, 229] on div "ต่อไป" at bounding box center [254, 229] width 15 height 6
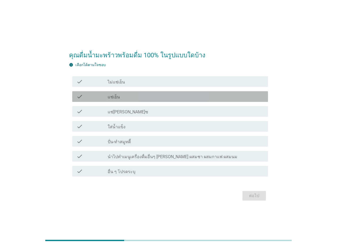
click at [152, 98] on div "check_box_outline_blank แช่เย็น" at bounding box center [186, 96] width 156 height 6
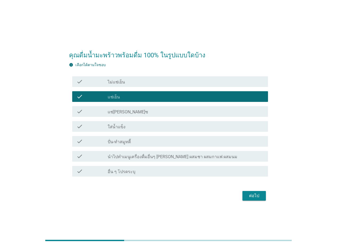
click at [150, 124] on div "check_box_outline_blank ใส่น้ำแข็ง" at bounding box center [186, 126] width 156 height 6
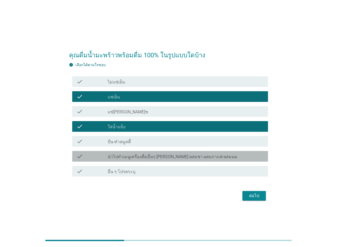
click at [220, 155] on div "check_box_outline_blank นำไปทำเมนูเครื่องดื่มอื่นๆ [PERSON_NAME] ผสมชา ผสมกาแฟ …" at bounding box center [186, 156] width 156 height 6
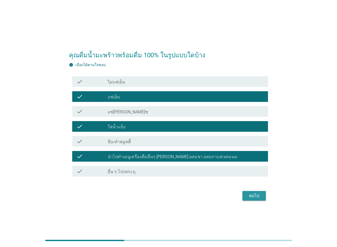
drag, startPoint x: 250, startPoint y: 192, endPoint x: 258, endPoint y: 193, distance: 7.5
click at [251, 192] on button "ต่อไป" at bounding box center [253, 196] width 23 height 10
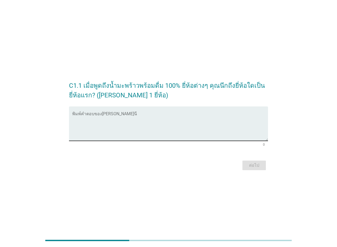
click at [166, 132] on textarea "พิมพ์คำตอบของคุณ ที่นี่" at bounding box center [170, 127] width 196 height 28
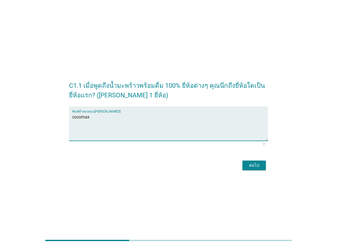
type textarea "cocomax"
click at [250, 164] on div "ต่อไป" at bounding box center [254, 165] width 15 height 6
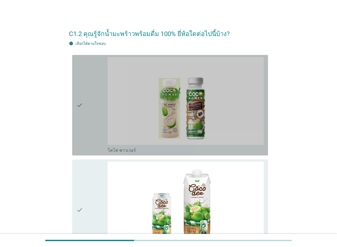
click at [92, 129] on div "check" at bounding box center [91, 105] width 31 height 96
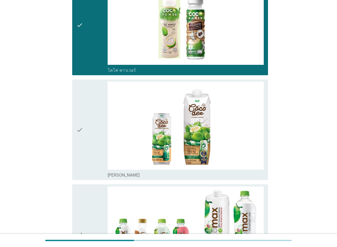
click at [99, 155] on div "check" at bounding box center [91, 129] width 31 height 96
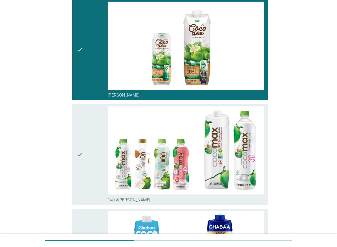
click at [100, 161] on div "check" at bounding box center [91, 154] width 31 height 96
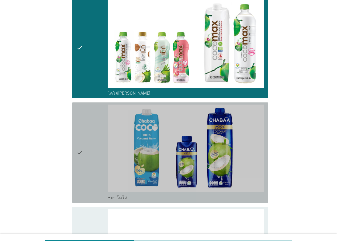
click at [98, 156] on div "check" at bounding box center [91, 152] width 31 height 96
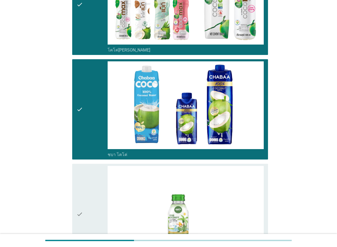
scroll to position [373, 0]
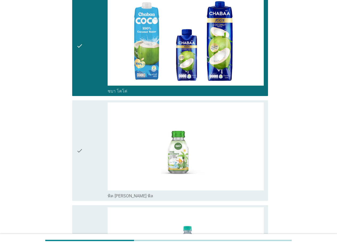
click at [99, 151] on div "check" at bounding box center [91, 150] width 31 height 96
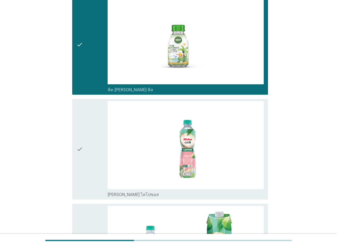
scroll to position [479, 0]
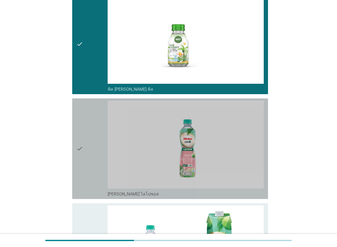
click at [99, 154] on div "check" at bounding box center [91, 148] width 31 height 96
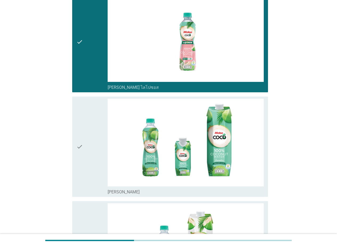
click at [99, 154] on div "check" at bounding box center [91, 147] width 31 height 96
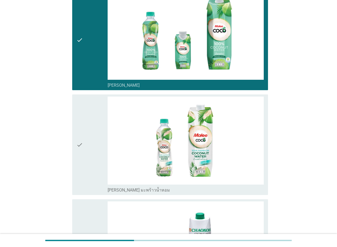
click at [99, 156] on div "check" at bounding box center [91, 144] width 31 height 96
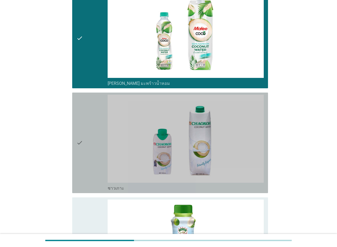
click at [98, 155] on div "check" at bounding box center [91, 143] width 31 height 96
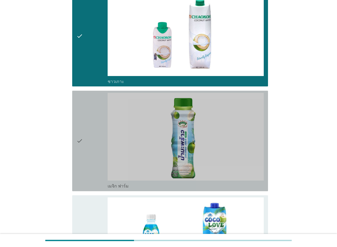
click at [97, 156] on div "check" at bounding box center [91, 141] width 31 height 96
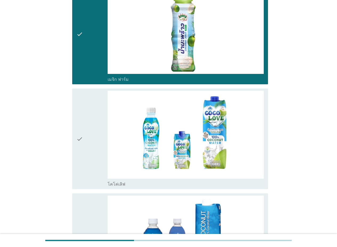
click at [97, 157] on div "check" at bounding box center [91, 139] width 31 height 96
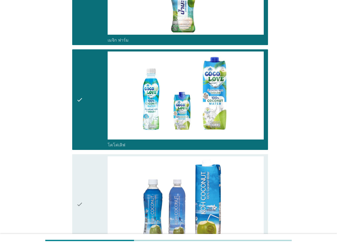
scroll to position [1145, 0]
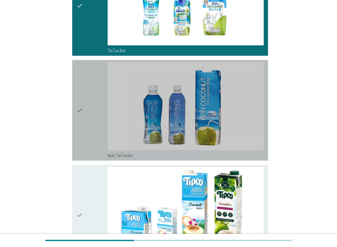
click at [97, 140] on div "check" at bounding box center [91, 110] width 31 height 96
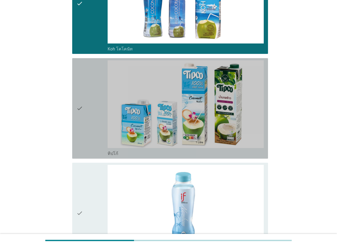
click at [97, 142] on div "check" at bounding box center [91, 108] width 31 height 96
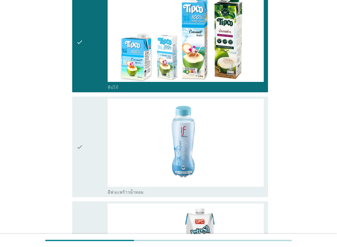
scroll to position [1358, 0]
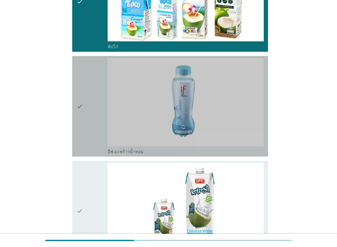
click at [99, 137] on div "check" at bounding box center [91, 106] width 31 height 96
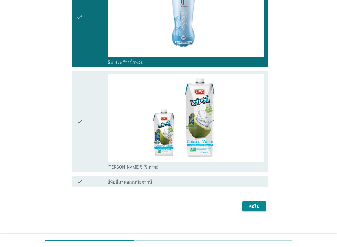
scroll to position [1450, 0]
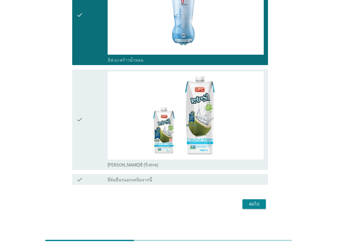
click at [99, 137] on div "check" at bounding box center [91, 119] width 31 height 96
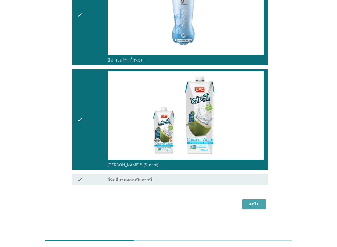
click at [254, 201] on div "ต่อไป" at bounding box center [254, 204] width 15 height 6
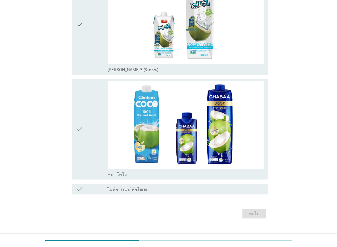
scroll to position [0, 0]
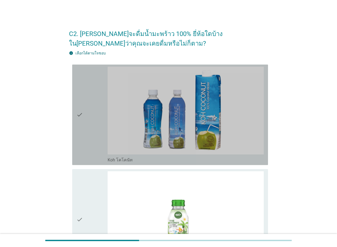
click at [95, 144] on div "check" at bounding box center [91, 115] width 31 height 96
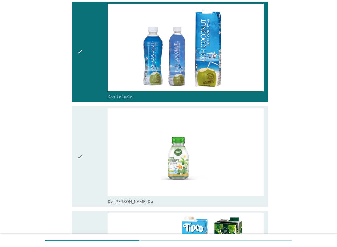
scroll to position [107, 0]
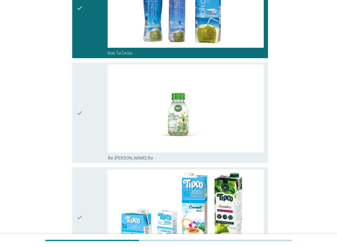
click at [95, 144] on div "check" at bounding box center [91, 112] width 31 height 96
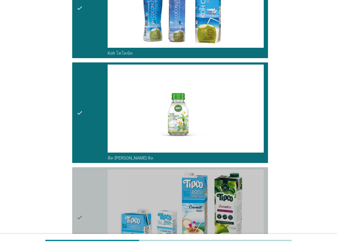
click at [94, 183] on div "check" at bounding box center [91, 217] width 31 height 96
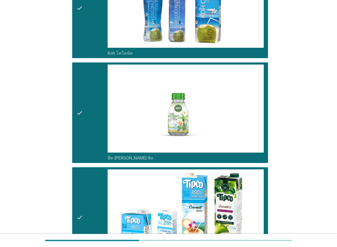
scroll to position [186, 0]
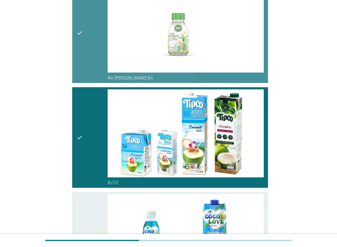
click at [101, 66] on div "check" at bounding box center [91, 33] width 31 height 96
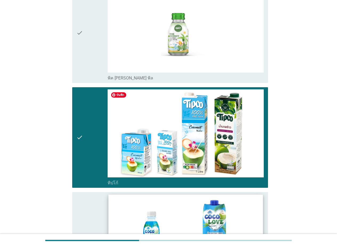
scroll to position [293, 0]
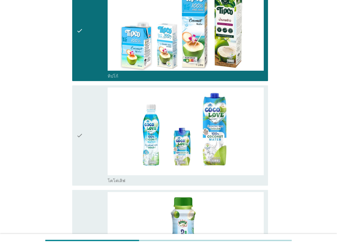
click at [100, 147] on div "check" at bounding box center [91, 135] width 31 height 96
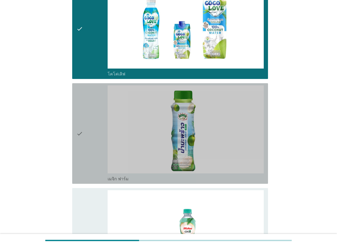
click at [100, 147] on div "check" at bounding box center [91, 133] width 31 height 96
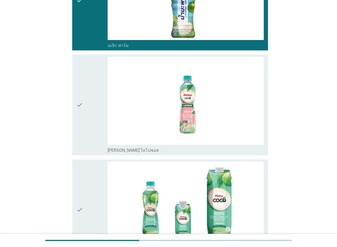
click at [102, 135] on div "check" at bounding box center [91, 105] width 31 height 96
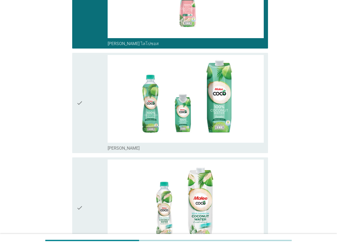
click at [100, 131] on div "check" at bounding box center [91, 103] width 31 height 96
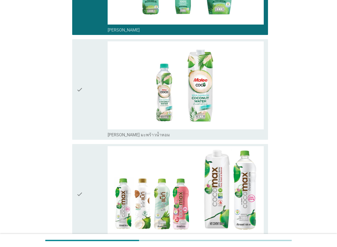
scroll to position [772, 0]
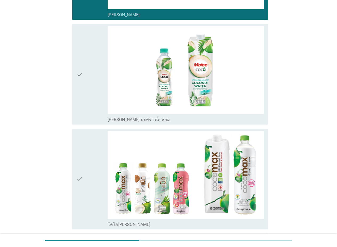
click at [99, 110] on div "check" at bounding box center [91, 74] width 31 height 96
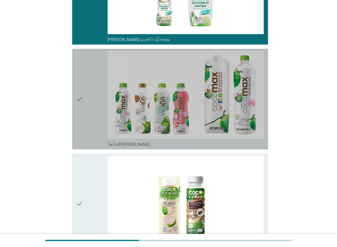
click at [99, 123] on div "check" at bounding box center [91, 99] width 31 height 96
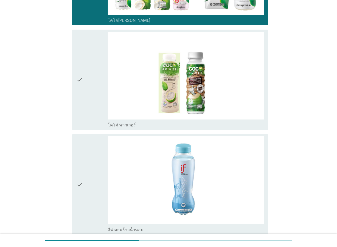
scroll to position [985, 0]
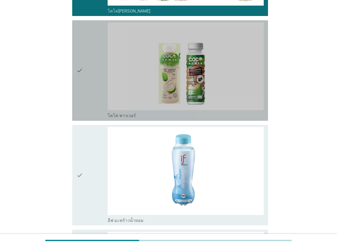
click at [100, 103] on div "check" at bounding box center [91, 70] width 31 height 96
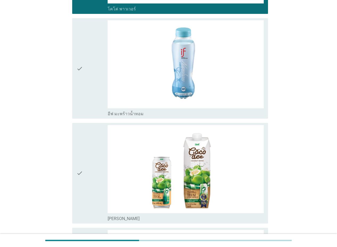
click at [99, 108] on div "check" at bounding box center [91, 68] width 31 height 96
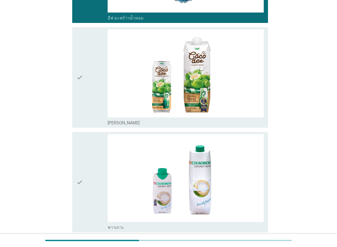
scroll to position [1198, 0]
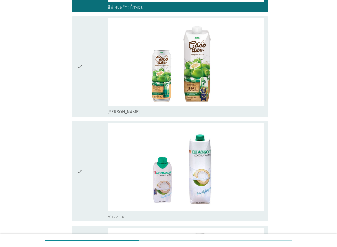
click at [99, 103] on div "check" at bounding box center [91, 66] width 31 height 96
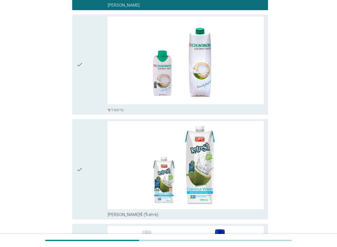
click at [99, 100] on div "check" at bounding box center [91, 65] width 31 height 96
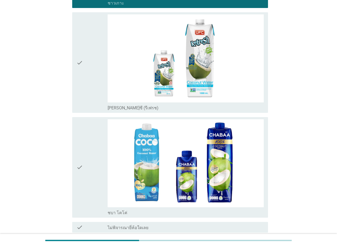
click at [100, 96] on div "check" at bounding box center [91, 62] width 31 height 96
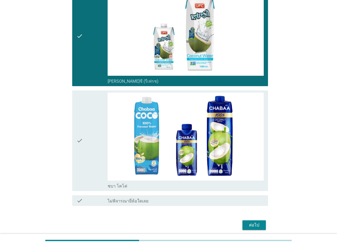
scroll to position [1459, 0]
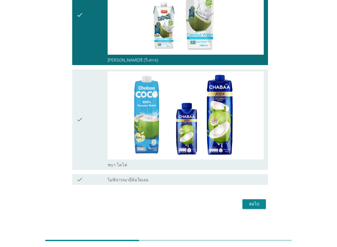
click at [99, 125] on div "check" at bounding box center [91, 119] width 31 height 96
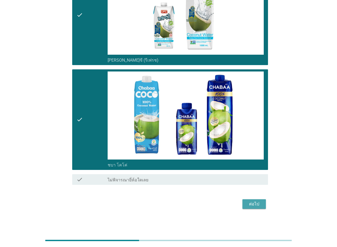
click at [258, 201] on div "ต่อไป" at bounding box center [254, 204] width 15 height 6
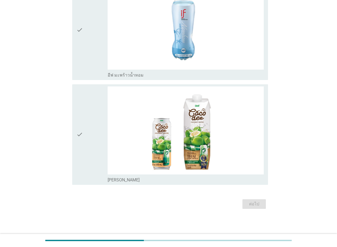
scroll to position [0, 0]
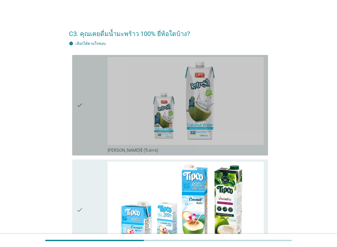
click at [96, 131] on div "check" at bounding box center [91, 105] width 31 height 96
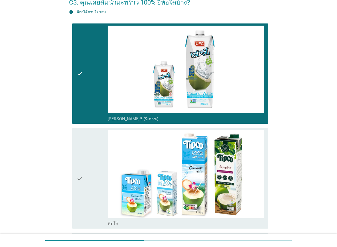
scroll to position [107, 0]
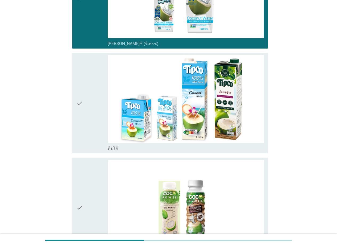
click at [96, 131] on div "check" at bounding box center [91, 103] width 31 height 96
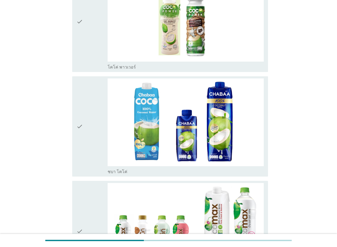
scroll to position [293, 0]
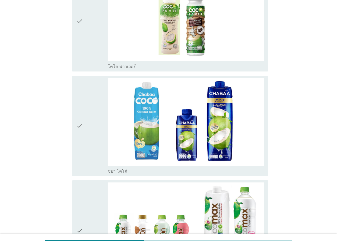
click at [92, 53] on div "check" at bounding box center [91, 21] width 31 height 96
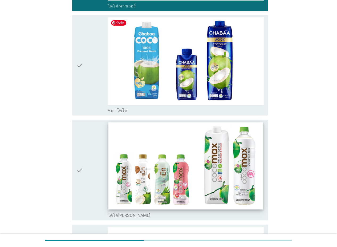
scroll to position [399, 0]
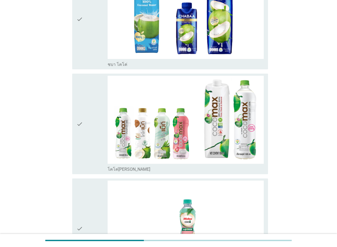
click at [102, 140] on div "check" at bounding box center [91, 124] width 31 height 96
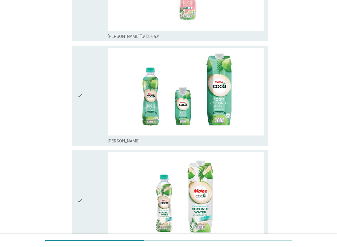
scroll to position [639, 0]
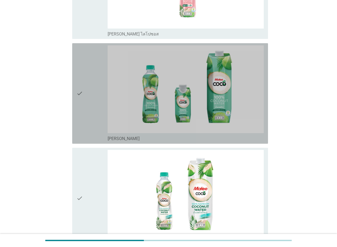
click at [99, 127] on div "check" at bounding box center [91, 93] width 31 height 96
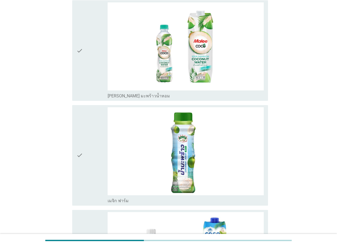
scroll to position [799, 0]
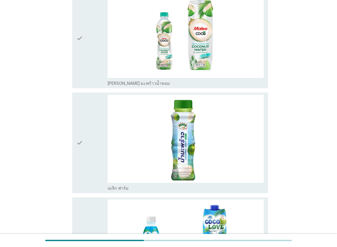
click at [98, 74] on div "check" at bounding box center [91, 38] width 31 height 96
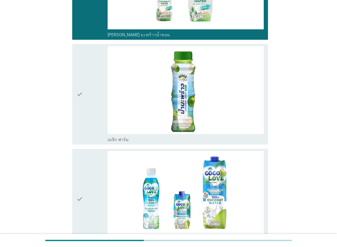
scroll to position [879, 0]
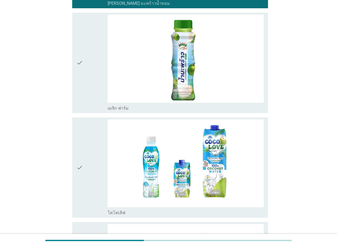
click at [93, 93] on div "check" at bounding box center [91, 63] width 31 height 96
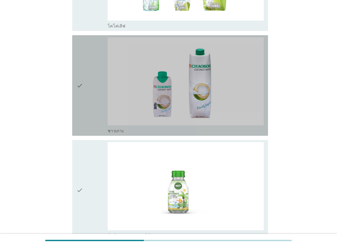
click at [98, 125] on div "check" at bounding box center [91, 85] width 31 height 96
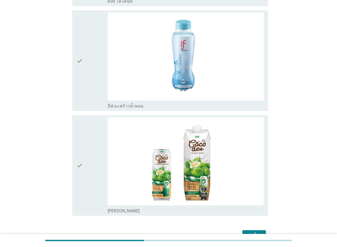
scroll to position [1412, 0]
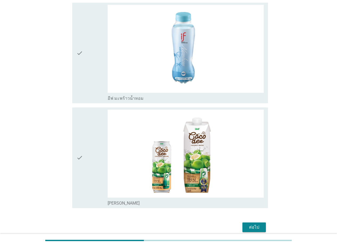
click at [94, 168] on div "check" at bounding box center [91, 157] width 31 height 96
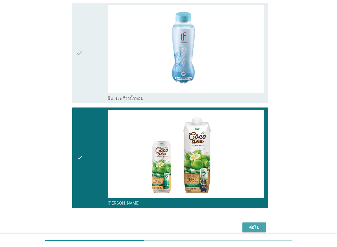
click at [255, 225] on div "ต่อไป" at bounding box center [254, 227] width 15 height 6
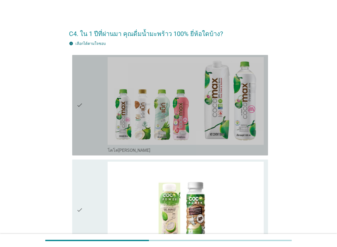
click at [95, 129] on div "check" at bounding box center [91, 105] width 31 height 96
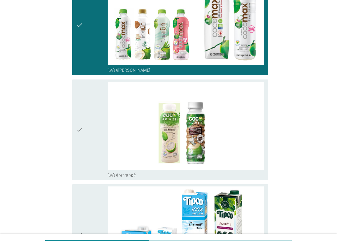
click at [91, 152] on div "check" at bounding box center [91, 129] width 31 height 96
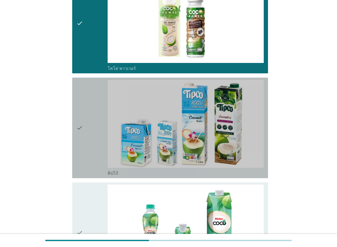
click at [93, 153] on div "check" at bounding box center [91, 128] width 31 height 96
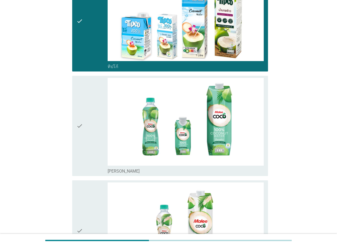
click at [93, 159] on div "check" at bounding box center [91, 126] width 31 height 96
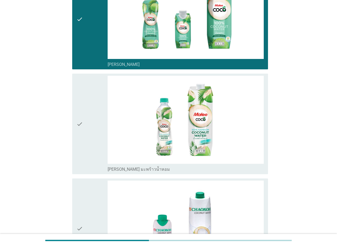
click at [94, 165] on div "check" at bounding box center [91, 124] width 31 height 96
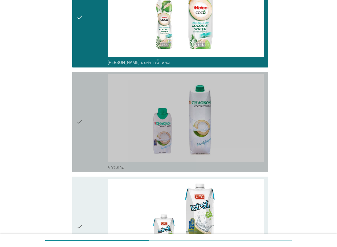
click at [99, 153] on div "check" at bounding box center [91, 122] width 31 height 96
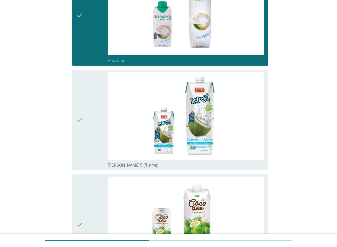
click at [97, 157] on div "check" at bounding box center [91, 120] width 31 height 96
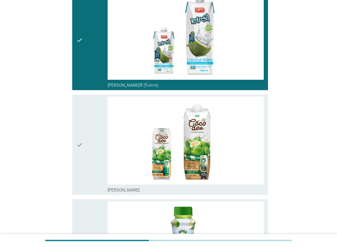
click at [95, 162] on div "check" at bounding box center [91, 144] width 31 height 96
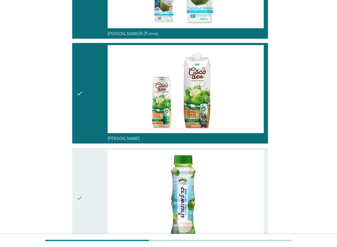
scroll to position [807, 0]
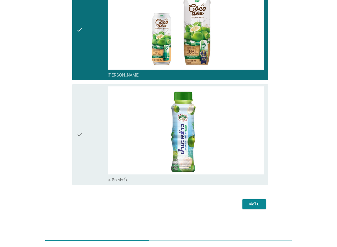
click at [97, 160] on div "check" at bounding box center [91, 134] width 31 height 96
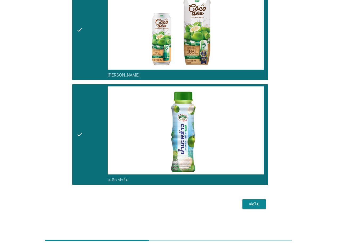
click at [258, 203] on div "ต่อไป" at bounding box center [254, 204] width 15 height 6
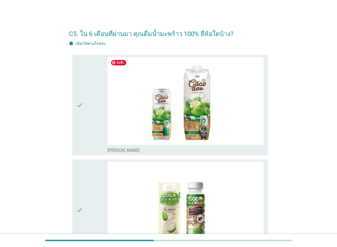
click at [106, 124] on div "check" at bounding box center [91, 105] width 31 height 96
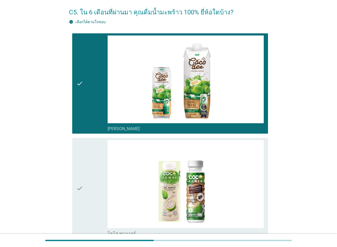
scroll to position [80, 0]
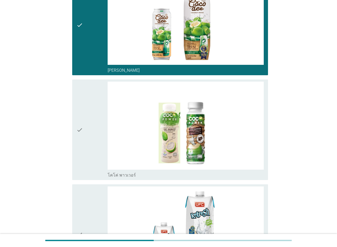
click at [96, 151] on div "check" at bounding box center [91, 129] width 31 height 96
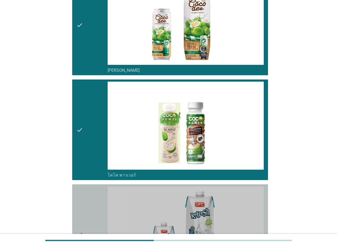
click at [93, 190] on div "check" at bounding box center [91, 234] width 31 height 96
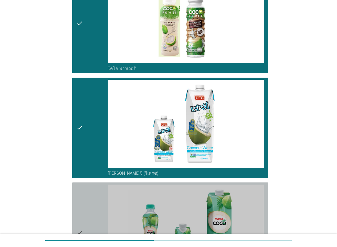
click at [96, 195] on div "check" at bounding box center [91, 232] width 31 height 96
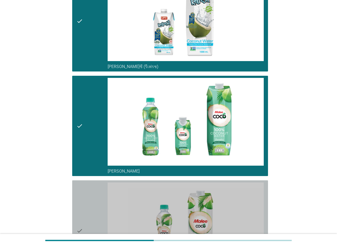
click at [89, 201] on div "check" at bounding box center [91, 230] width 31 height 96
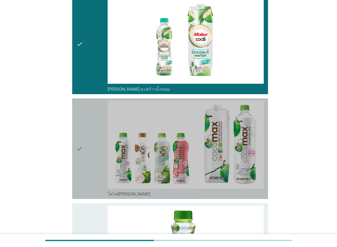
click at [96, 170] on div "check" at bounding box center [91, 148] width 31 height 96
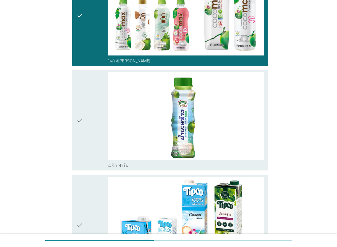
scroll to position [613, 0]
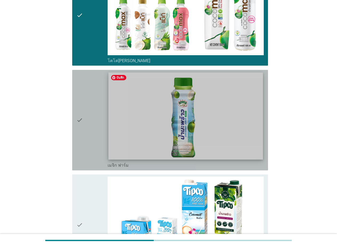
click at [108, 144] on div "check_box เมจิก ฟาร์ม" at bounding box center [186, 120] width 156 height 96
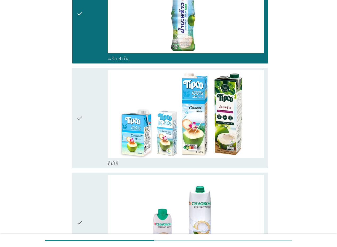
click at [96, 160] on div "check" at bounding box center [91, 118] width 31 height 96
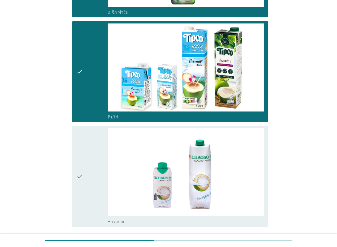
scroll to position [807, 0]
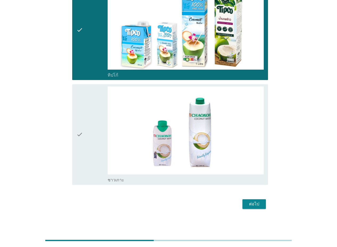
click at [95, 164] on div "check" at bounding box center [91, 134] width 31 height 96
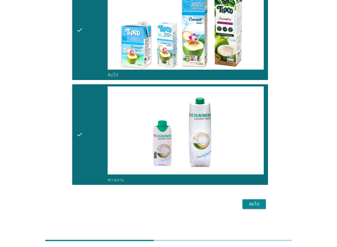
click at [261, 202] on div "ต่อไป" at bounding box center [254, 204] width 15 height 6
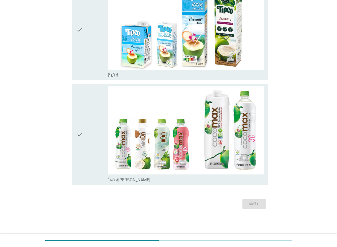
scroll to position [0, 0]
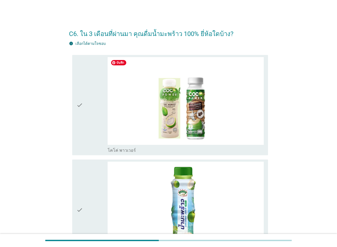
click at [100, 128] on div "check" at bounding box center [91, 105] width 31 height 96
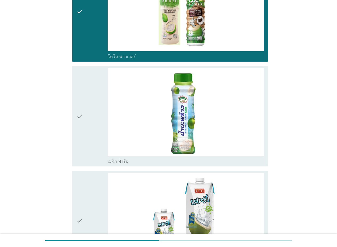
scroll to position [107, 0]
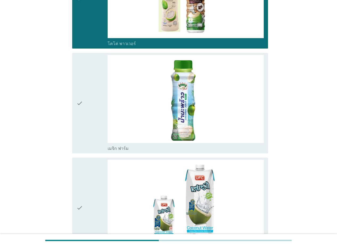
click at [104, 119] on div "check" at bounding box center [91, 103] width 31 height 96
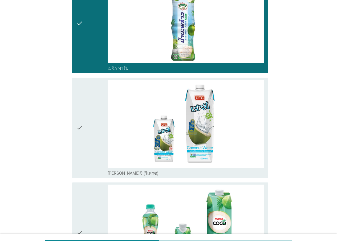
click at [100, 126] on div "check" at bounding box center [91, 128] width 31 height 96
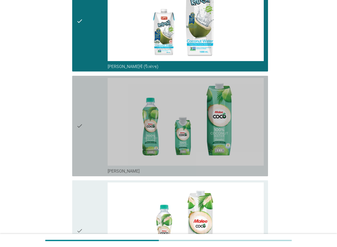
click at [95, 141] on div "check" at bounding box center [91, 126] width 31 height 96
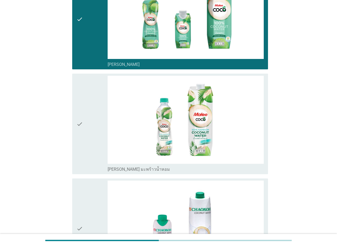
click at [94, 141] on div "check" at bounding box center [91, 124] width 31 height 96
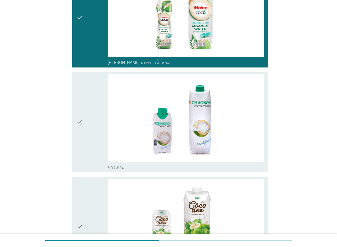
click at [93, 149] on div "check" at bounding box center [91, 122] width 31 height 96
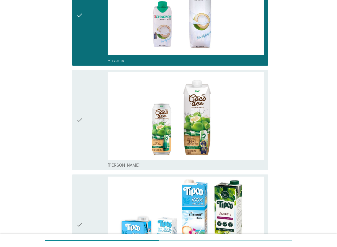
click at [91, 146] on div "check" at bounding box center [91, 120] width 31 height 96
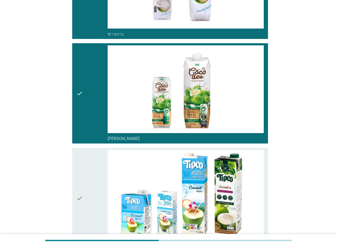
scroll to position [666, 0]
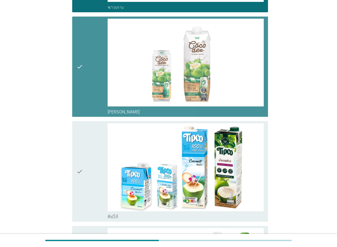
click at [92, 103] on div "check" at bounding box center [91, 67] width 31 height 96
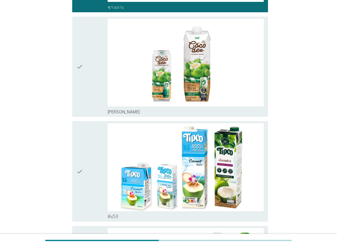
click at [92, 154] on div "check" at bounding box center [91, 171] width 31 height 96
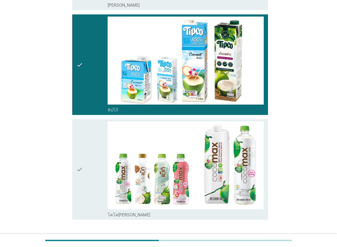
click at [93, 162] on div "check" at bounding box center [91, 169] width 31 height 96
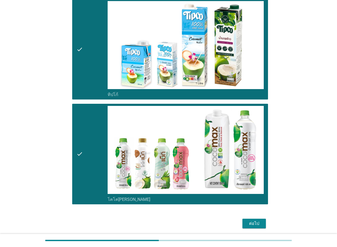
scroll to position [807, 0]
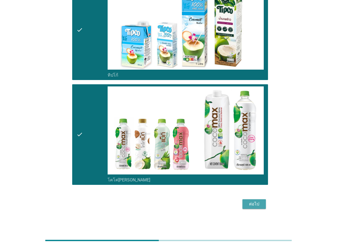
click at [257, 203] on div "ต่อไป" at bounding box center [254, 204] width 15 height 6
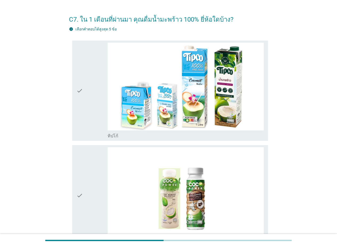
scroll to position [27, 0]
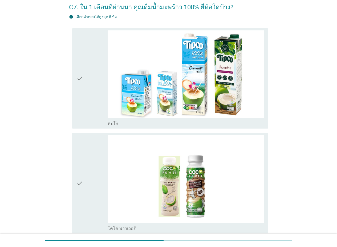
click at [95, 113] on div "check" at bounding box center [91, 78] width 31 height 96
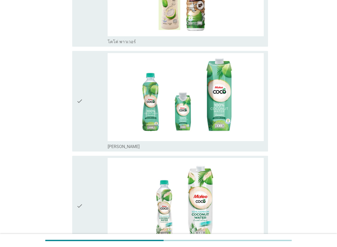
scroll to position [293, 0]
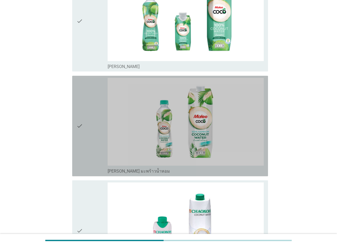
click at [96, 127] on div "check" at bounding box center [91, 126] width 31 height 96
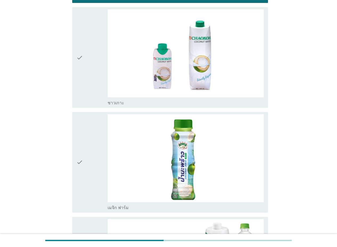
scroll to position [506, 0]
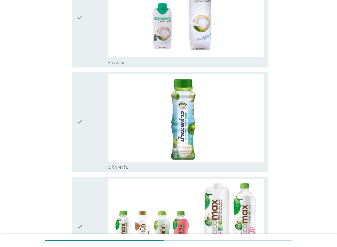
click at [70, 46] on div "check check_box ชาวเกาะ" at bounding box center [168, 17] width 199 height 105
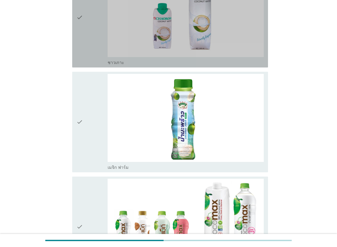
click at [79, 53] on icon "check" at bounding box center [79, 17] width 6 height 96
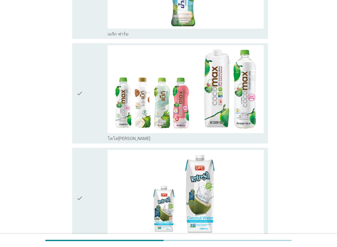
click at [89, 109] on div "check" at bounding box center [91, 93] width 31 height 96
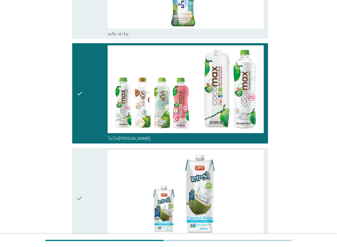
scroll to position [710, 0]
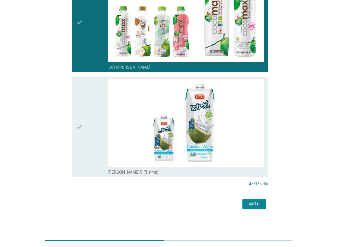
click at [86, 133] on div "check" at bounding box center [91, 127] width 31 height 96
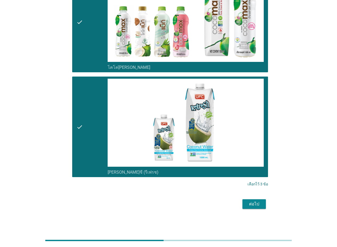
click at [254, 205] on div "ต่อไป" at bounding box center [254, 204] width 15 height 6
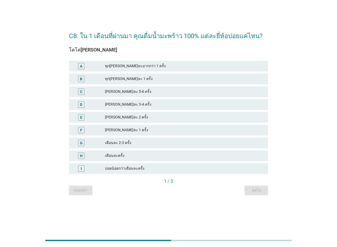
scroll to position [0, 0]
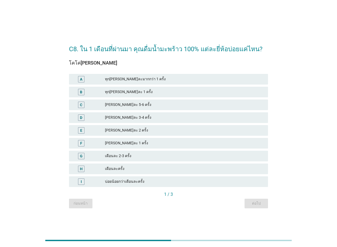
click at [158, 116] on div "[PERSON_NAME]ละ 3-4 ครั้ง" at bounding box center [184, 117] width 159 height 6
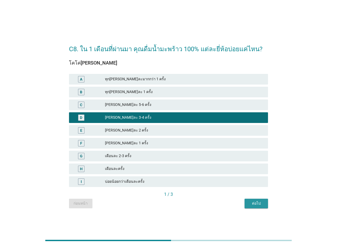
click at [251, 204] on div "ต่อไป" at bounding box center [256, 203] width 15 height 6
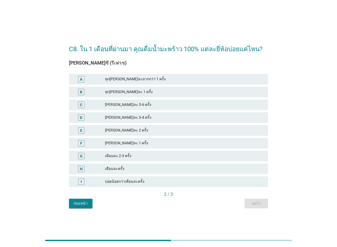
click at [151, 116] on div "[PERSON_NAME]ละ 3-4 ครั้ง" at bounding box center [184, 117] width 159 height 6
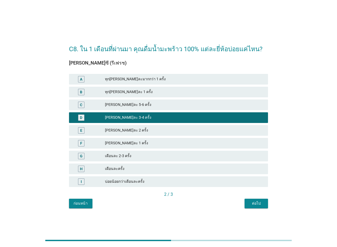
click at [256, 201] on div "ต่อไป" at bounding box center [256, 203] width 15 height 6
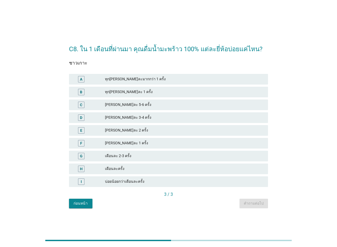
click at [145, 117] on div "[PERSON_NAME]ละ 3-4 ครั้ง" at bounding box center [184, 117] width 159 height 6
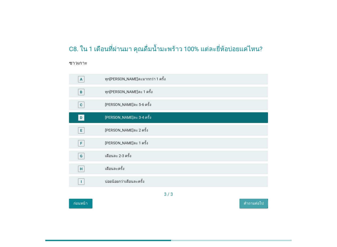
click at [258, 202] on div "คำถามต่อไป" at bounding box center [254, 203] width 20 height 6
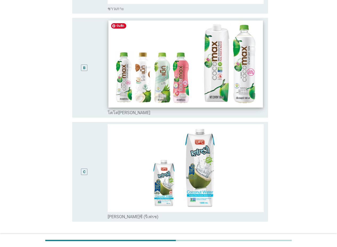
scroll to position [133, 0]
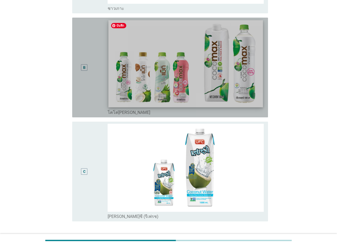
click at [129, 105] on img at bounding box center [185, 63] width 154 height 87
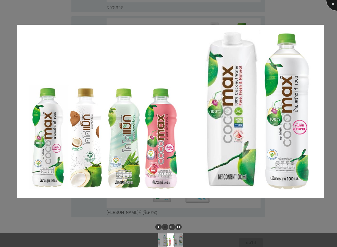
click at [332, 4] on div at bounding box center [336, -1] width 21 height 21
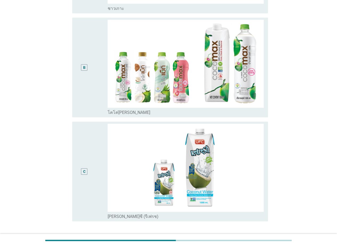
click at [87, 104] on div "B" at bounding box center [84, 67] width 16 height 95
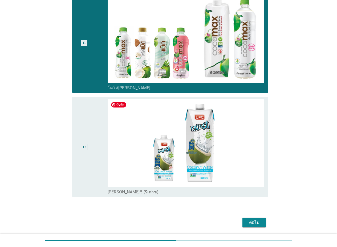
scroll to position [176, 0]
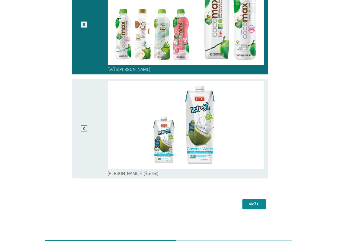
click at [254, 203] on div "ต่อไป" at bounding box center [254, 204] width 15 height 6
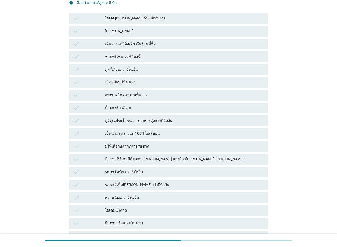
scroll to position [80, 0]
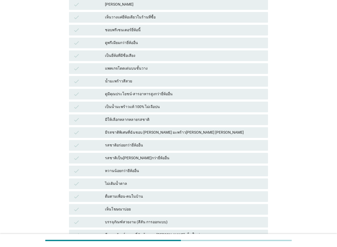
click at [157, 119] on div "มีให้เลือกหลากหลายรสชาติ" at bounding box center [184, 119] width 159 height 6
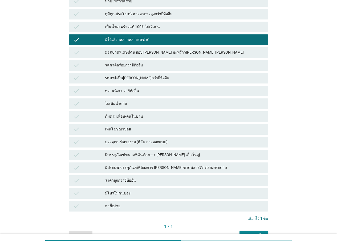
scroll to position [133, 0]
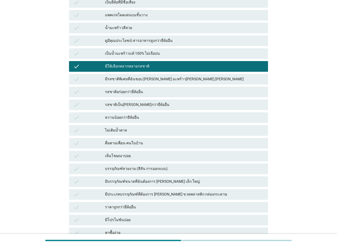
click at [154, 105] on div "รสชาติเป็น[PERSON_NAME]กว่ายี่ห้ออื่น" at bounding box center [184, 104] width 159 height 6
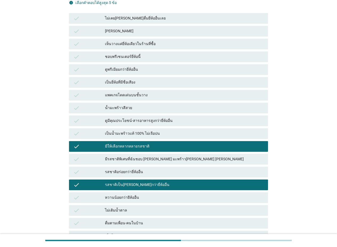
scroll to position [27, 0]
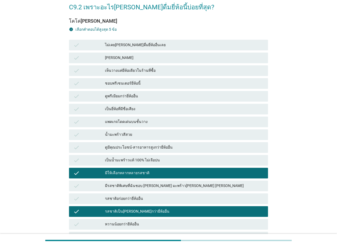
click at [169, 147] on div "ดูมีคุณประโยชน์-สารอาหารสูงกว่ายี่ห้ออื่น" at bounding box center [184, 147] width 159 height 6
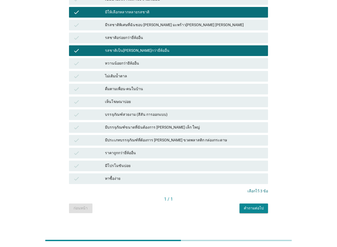
scroll to position [190, 0]
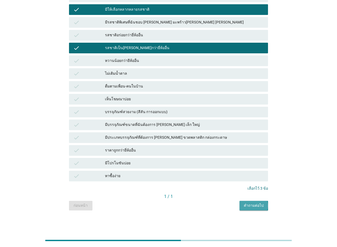
click at [246, 203] on div "คำถามต่อไป" at bounding box center [254, 205] width 20 height 6
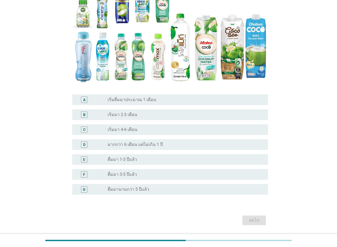
scroll to position [80, 0]
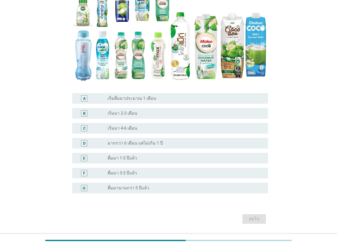
click at [153, 161] on div "radio_button_unchecked ดื่มมา 1-3 ปีแล้ว" at bounding box center [186, 158] width 156 height 6
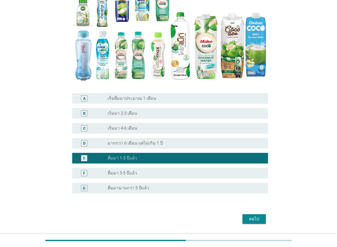
click at [252, 214] on button "ต่อไป" at bounding box center [253, 219] width 23 height 10
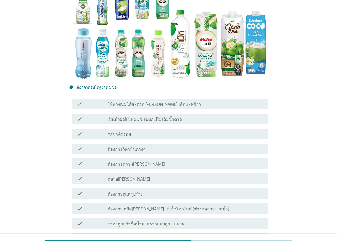
scroll to position [107, 0]
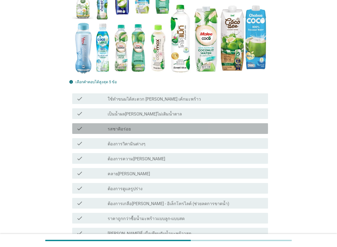
click at [150, 129] on div "check_box_outline_blank รสชาติอร่อย" at bounding box center [186, 128] width 156 height 6
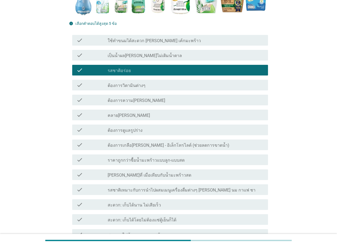
scroll to position [186, 0]
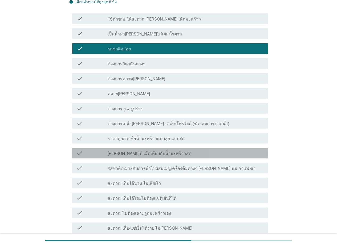
click at [158, 154] on label "[PERSON_NAME]ที่ เมื่อเทียบกับน้ำมะพร้าวสด" at bounding box center [150, 153] width 84 height 5
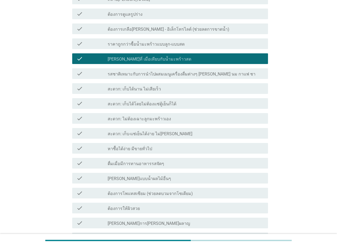
scroll to position [293, 0]
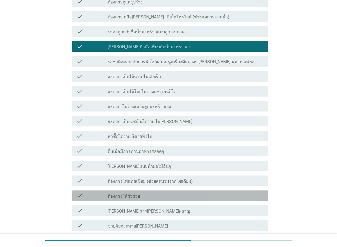
click at [164, 194] on div "check_box_outline_blank ต้องการให้ผิวสวย" at bounding box center [186, 195] width 156 height 6
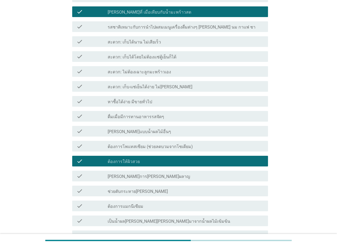
scroll to position [346, 0]
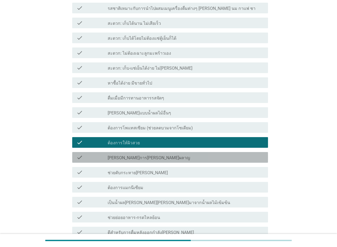
click at [171, 160] on div "check_box_outline_blank [PERSON_NAME]การ[PERSON_NAME]ผลาญ" at bounding box center [186, 157] width 156 height 6
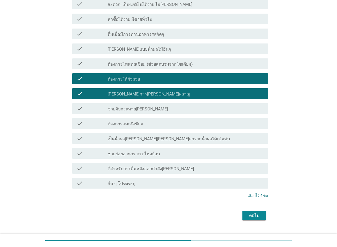
scroll to position [421, 0]
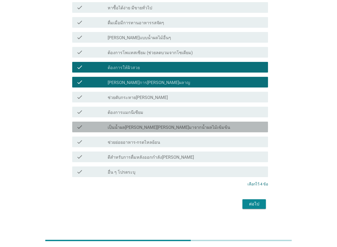
click at [176, 129] on label "เป็นน้ำผล[PERSON_NAME][PERSON_NAME]มาจากน้ำผลไม้เข้มข้น" at bounding box center [169, 127] width 123 height 5
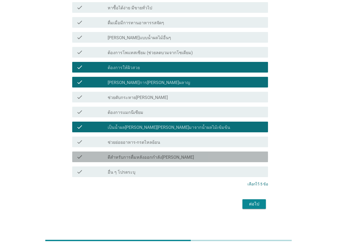
click at [176, 158] on div "check_box_outline_blank ดีสำหรับการดื่มหลังออกกำลัง[PERSON_NAME]" at bounding box center [186, 156] width 156 height 6
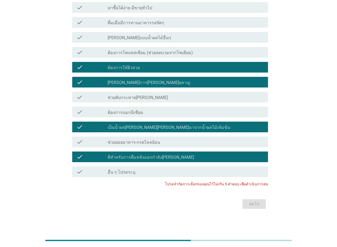
click at [197, 158] on div "check_box_outline_blank ดีสำหรับการดื่มหลังออกกำลัง[PERSON_NAME]" at bounding box center [186, 156] width 156 height 6
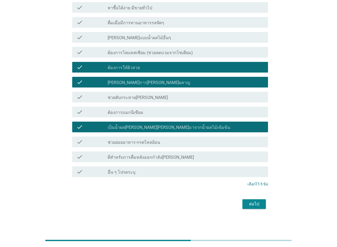
click at [252, 206] on div "ต่อไป" at bounding box center [254, 204] width 15 height 6
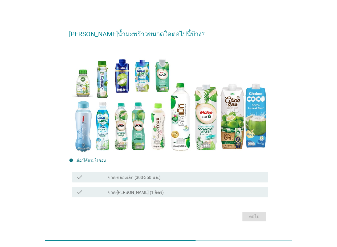
click at [164, 190] on div "check_box_outline_blank ขวด-[PERSON_NAME] (1 ลิตร)" at bounding box center [186, 192] width 156 height 6
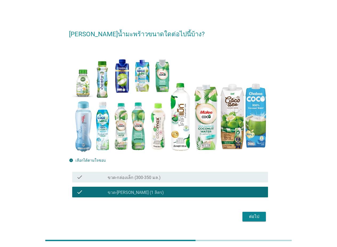
click at [206, 184] on div "check check_box_outline_blank ขวด-กล่องเล็ก (300-350 มล.)" at bounding box center [168, 176] width 199 height 15
click at [206, 179] on div "check_box_outline_blank ขวด-กล่องเล็ก (300-350 มล.)" at bounding box center [186, 177] width 156 height 6
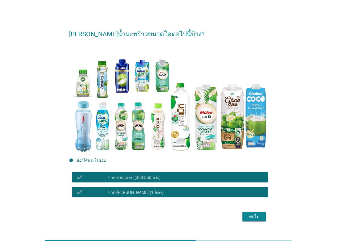
click at [253, 216] on div "ต่อไป" at bounding box center [254, 216] width 15 height 6
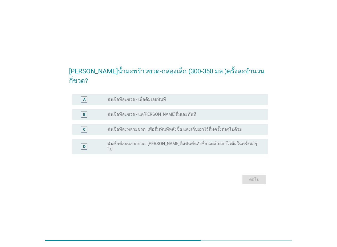
click at [158, 112] on label "ฉันซื้อทีละขวด - แต่[PERSON_NAME]ดื่มเลยทันที" at bounding box center [152, 114] width 89 height 5
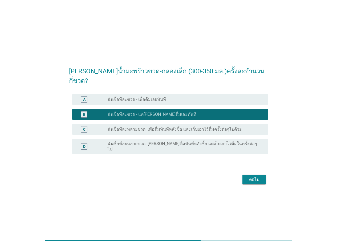
click at [157, 128] on label "ฉันซื้อทีละหลายขวด: เพื่อดื่มทันทีหลังซื้อ และเก็บเอาไว้ดื่มครั้งต่อๆไปด้วย" at bounding box center [175, 129] width 134 height 5
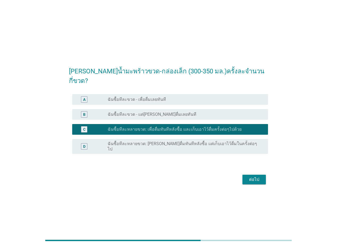
click at [255, 176] on div "ต่อไป" at bounding box center [254, 179] width 15 height 6
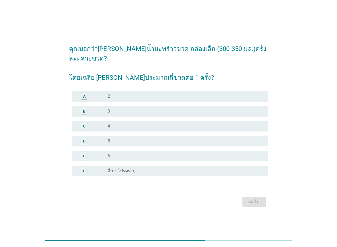
click at [140, 153] on div "radio_button_unchecked 6" at bounding box center [184, 155] width 152 height 5
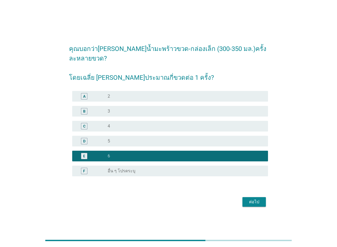
click at [256, 198] on div "ต่อไป" at bounding box center [254, 201] width 15 height 6
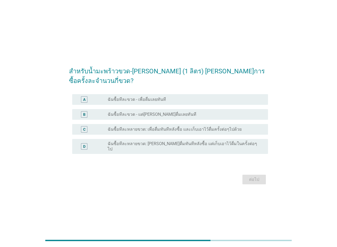
click at [149, 128] on label "ฉันซื้อทีละหลายขวด: เพื่อดื่มทันทีหลังซื้อ และเก็บเอาไว้ดื่มครั้งต่อๆไปด้วย" at bounding box center [175, 129] width 134 height 5
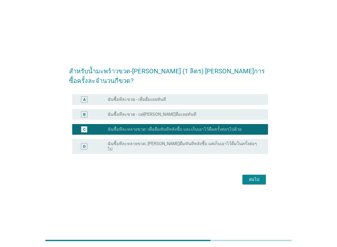
click at [249, 176] on div "ต่อไป" at bounding box center [254, 179] width 15 height 6
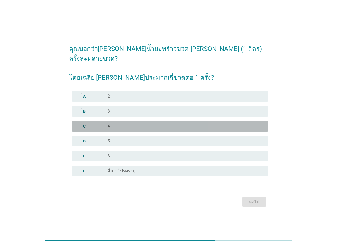
click at [136, 123] on div "radio_button_unchecked 4" at bounding box center [184, 125] width 152 height 5
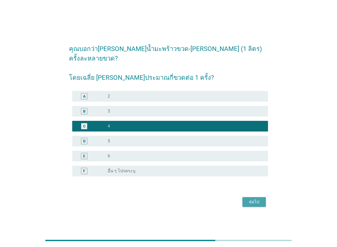
click at [246, 197] on button "ต่อไป" at bounding box center [253, 202] width 23 height 10
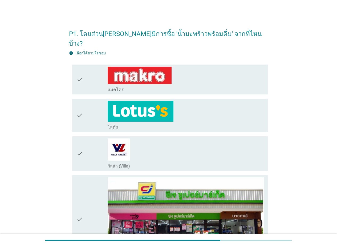
click at [90, 104] on div "check" at bounding box center [91, 115] width 31 height 29
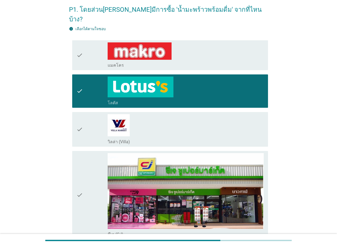
scroll to position [80, 0]
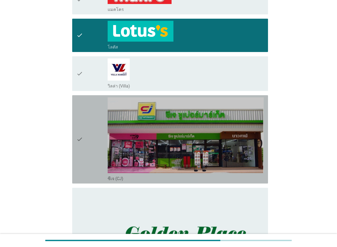
click at [94, 129] on div "check" at bounding box center [91, 139] width 31 height 84
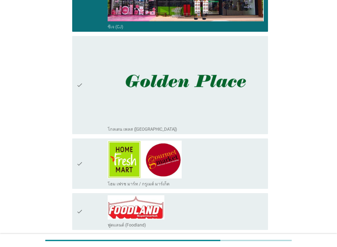
scroll to position [240, 0]
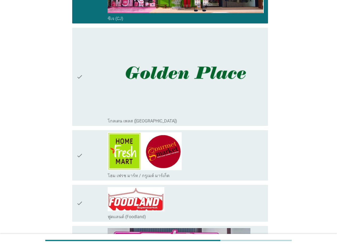
click at [90, 144] on div "check" at bounding box center [91, 155] width 31 height 46
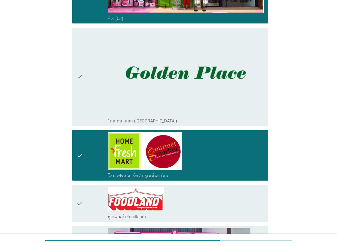
scroll to position [346, 0]
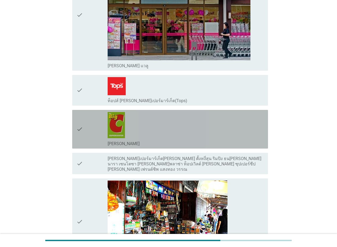
click at [94, 129] on div "check" at bounding box center [91, 129] width 31 height 34
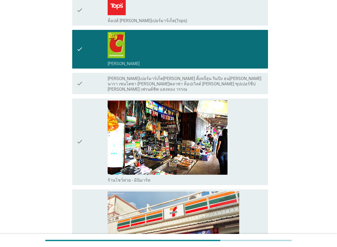
scroll to position [639, 0]
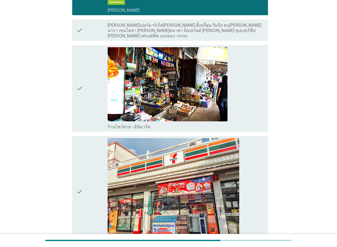
click at [92, 144] on div "check" at bounding box center [91, 191] width 31 height 107
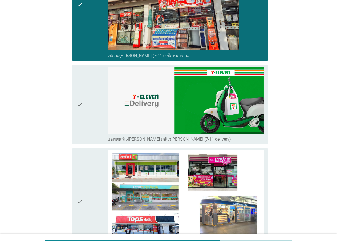
scroll to position [852, 0]
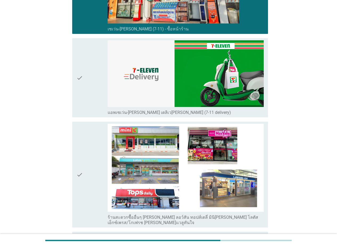
click at [90, 89] on div "check" at bounding box center [91, 77] width 31 height 75
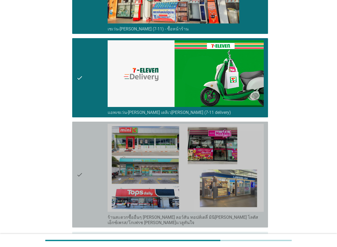
click at [91, 128] on div "check" at bounding box center [91, 174] width 31 height 101
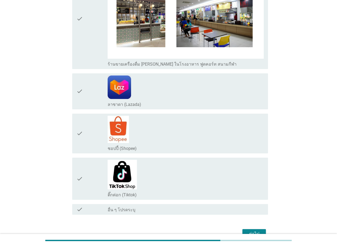
scroll to position [1130, 0]
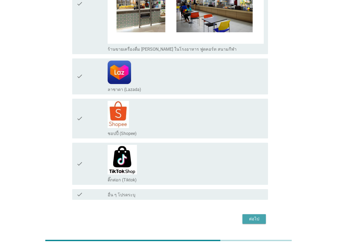
click at [257, 214] on button "ต่อไป" at bounding box center [253, 219] width 23 height 10
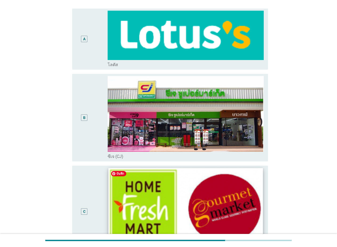
scroll to position [27, 0]
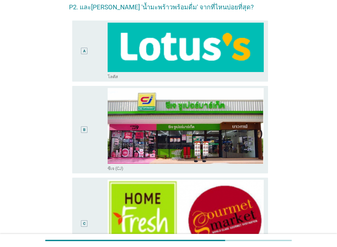
click at [79, 80] on div "A radio_button_unchecked โลตัส" at bounding box center [170, 51] width 196 height 61
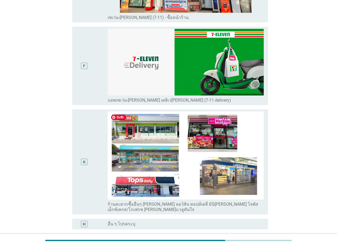
scroll to position [553, 0]
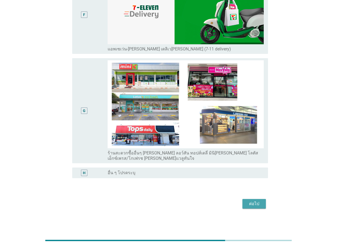
click at [259, 204] on div "ต่อไป" at bounding box center [254, 203] width 15 height 6
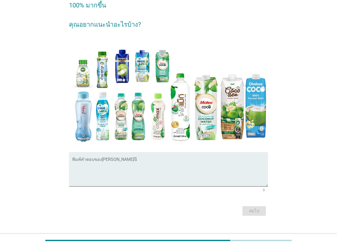
scroll to position [53, 0]
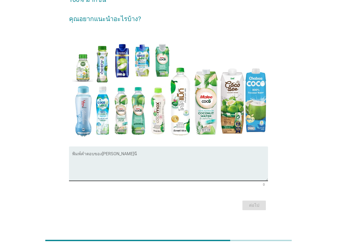
click at [118, 153] on textarea "พิมพ์คำตอบของคุณ ที่นี่" at bounding box center [170, 167] width 196 height 28
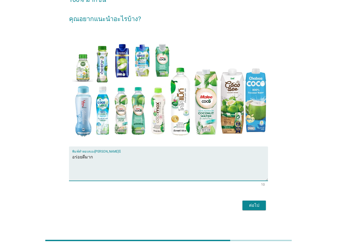
type textarea "อร่อยดีมาก"
click at [250, 207] on div "ต่อไป" at bounding box center [254, 205] width 15 height 6
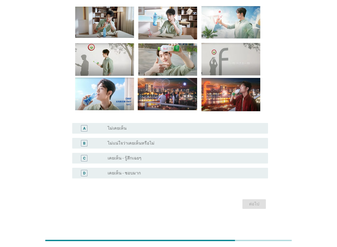
scroll to position [0, 0]
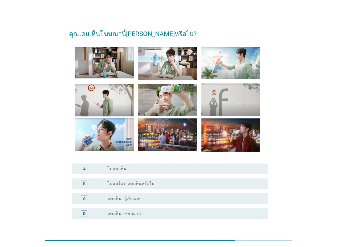
click at [157, 212] on div "radio_button_unchecked เคยเห็น - ชอบมาก" at bounding box center [184, 213] width 152 height 5
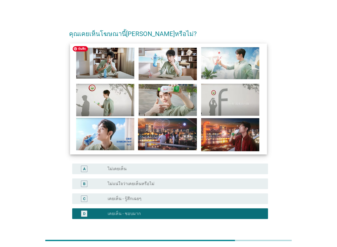
click at [180, 102] on img at bounding box center [168, 98] width 197 height 111
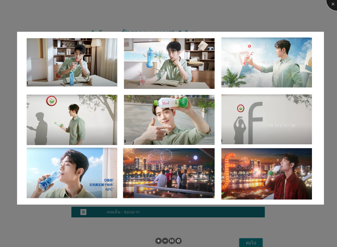
click at [333, 3] on div at bounding box center [336, -1] width 21 height 21
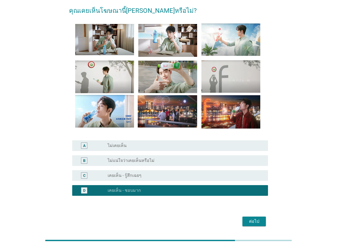
scroll to position [40, 0]
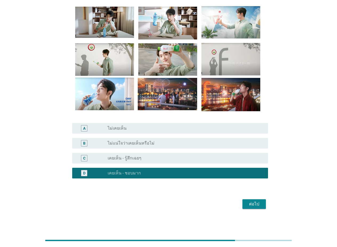
click at [267, 204] on div "ต่อไป" at bounding box center [168, 203] width 199 height 13
click at [249, 203] on div "ต่อไป" at bounding box center [254, 204] width 15 height 6
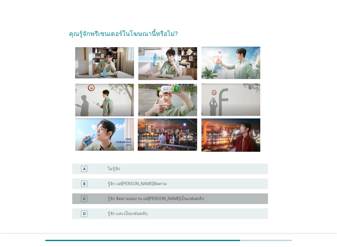
click at [179, 201] on div "radio_button_unchecked รู้จัก ติดตามผลงาน แต่[PERSON_NAME]เป็นแฟนคลับ" at bounding box center [184, 198] width 152 height 5
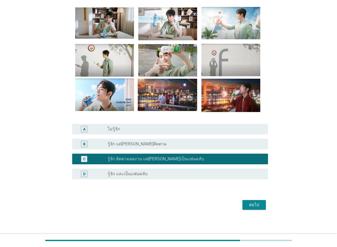
scroll to position [40, 0]
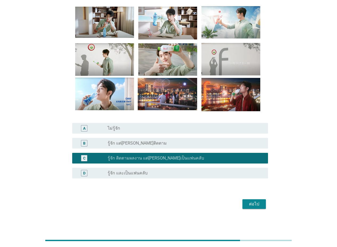
click at [254, 202] on div "ต่อไป" at bounding box center [254, 204] width 15 height 6
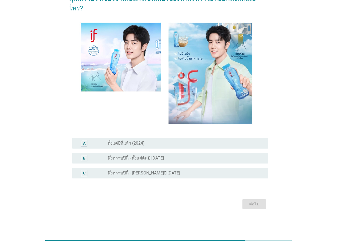
scroll to position [0, 0]
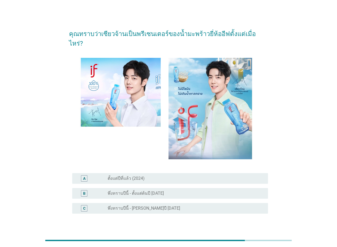
click at [178, 190] on div "radio_button_unchecked พึ่งทราบปีนี้ - ตั้งแต่ต้นปี [DATE]" at bounding box center [184, 192] width 152 height 5
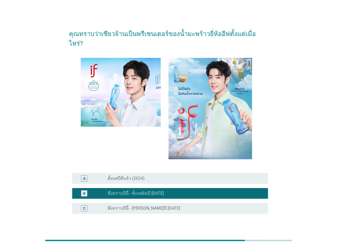
click at [263, 234] on button "ต่อไป" at bounding box center [253, 239] width 23 height 10
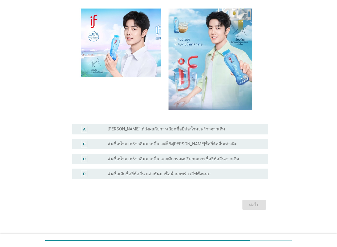
scroll to position [50, 0]
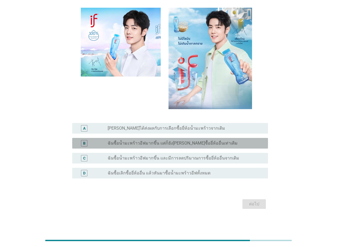
click at [219, 141] on div "radio_button_unchecked ฉันซื้อน้ำมะพร้าวอีฟมากขึ้น แต่ก็ยัง[PERSON_NAME]ซื้อยี่…" at bounding box center [184, 142] width 152 height 5
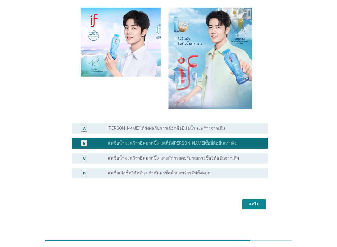
click at [252, 202] on div "ต่อไป" at bounding box center [254, 204] width 15 height 6
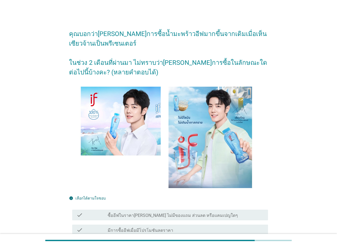
scroll to position [53, 0]
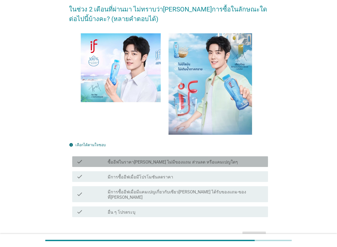
click at [202, 160] on label "ซื้ออีฟในราคา[PERSON_NAME] ไม่มีของแถม ส่วนลด หรือแคมเปญใดๆ" at bounding box center [173, 161] width 130 height 5
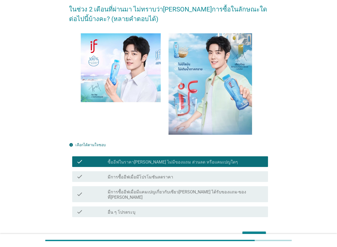
click at [198, 172] on div "check check_box_outline_blank มีการซื้ออีฟเมื่อมีโปรโมชันลดราคา" at bounding box center [170, 176] width 196 height 11
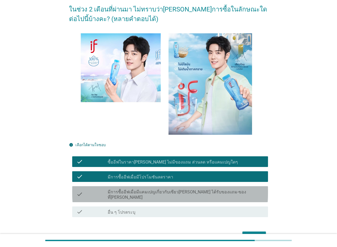
click at [206, 193] on label "มีการซื้ออีฟเมื่อมีแคมเปญเกี่ยวกับเซียว[PERSON_NAME] ได้รับของแถม-ของที่[PERSON…" at bounding box center [186, 194] width 156 height 11
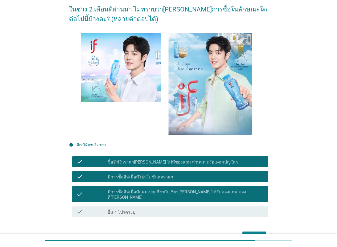
click at [256, 233] on div "ต่อไป" at bounding box center [254, 236] width 15 height 6
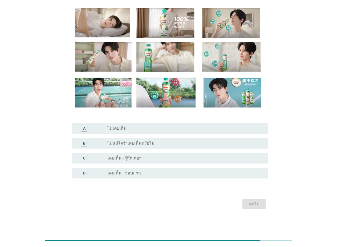
scroll to position [0, 0]
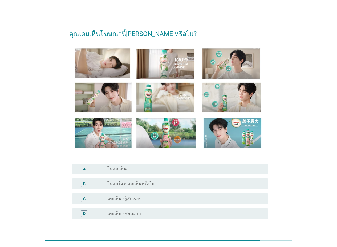
click at [167, 216] on div "radio_button_unchecked เคยเห็น - ชอบมาก" at bounding box center [186, 213] width 156 height 6
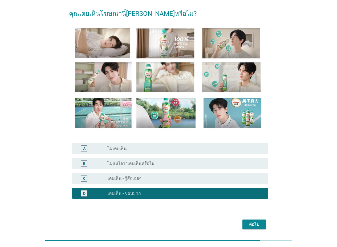
scroll to position [40, 0]
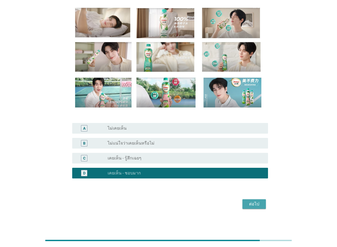
click at [262, 205] on button "ต่อไป" at bounding box center [253, 204] width 23 height 10
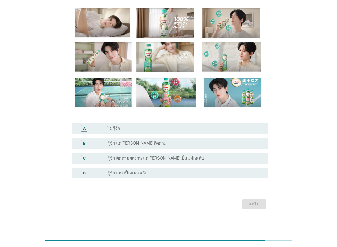
scroll to position [0, 0]
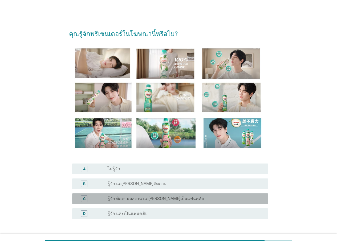
click at [192, 198] on div "radio_button_unchecked รู้จัก ติดตามผลงาน แต่[PERSON_NAME]เป็นแฟนคลับ" at bounding box center [184, 198] width 152 height 5
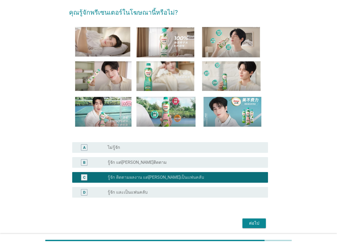
scroll to position [27, 0]
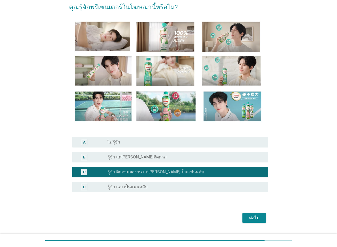
click at [259, 214] on div "ต่อไป" at bounding box center [254, 217] width 15 height 6
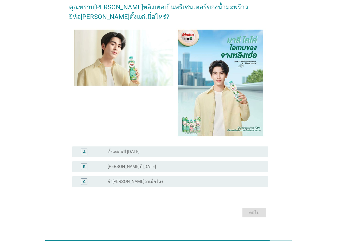
scroll to position [0, 0]
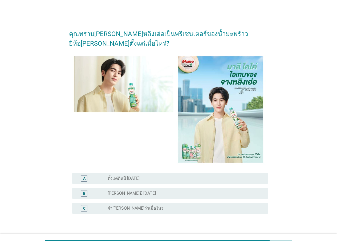
click at [156, 193] on div "radio_button_unchecked [PERSON_NAME]ปี [DATE]" at bounding box center [184, 192] width 152 height 5
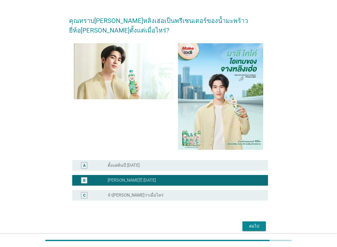
scroll to position [35, 0]
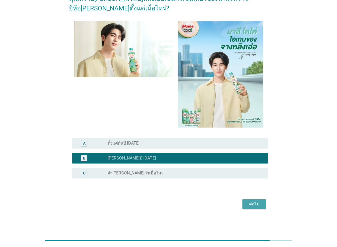
click at [257, 200] on button "ต่อไป" at bounding box center [253, 204] width 23 height 10
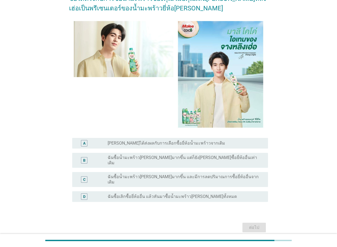
scroll to position [0, 0]
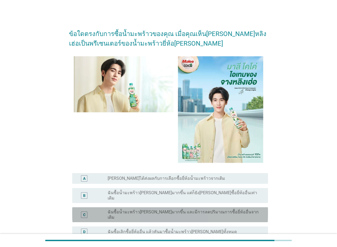
click at [174, 209] on label "ฉันซื้อน้ำมะพร้าว[PERSON_NAME]มากขึ้น และมีการลดปริมาณการซื้อยี่ห้ออื่นจากเดิม" at bounding box center [184, 214] width 152 height 11
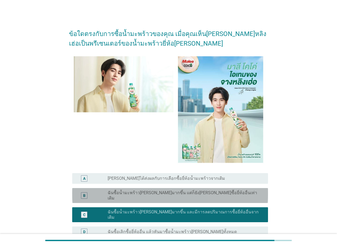
click at [204, 192] on label "ฉันซื้อน้ำมะพร้าว[PERSON_NAME]มากขึ้น แต่ก็ยัง[PERSON_NAME]ซื้อยี่ห้ออื่นเท่าเด…" at bounding box center [184, 195] width 152 height 11
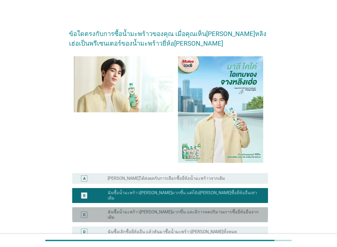
click at [205, 209] on label "ฉันซื้อน้ำมะพร้าว[PERSON_NAME]มากขึ้น และมีการลดปริมาณการซื้อยี่ห้ออื่นจากเดิม" at bounding box center [184, 214] width 152 height 11
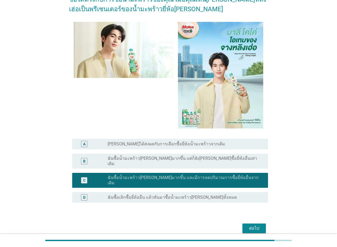
scroll to position [50, 0]
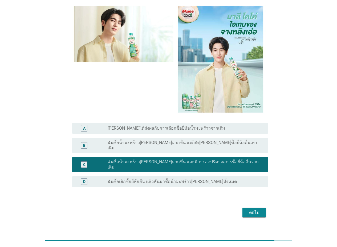
click at [251, 209] on div "ต่อไป" at bounding box center [254, 212] width 15 height 6
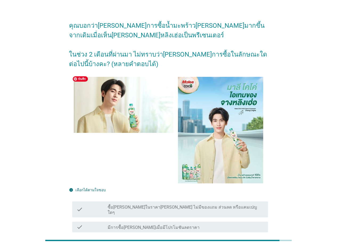
scroll to position [53, 0]
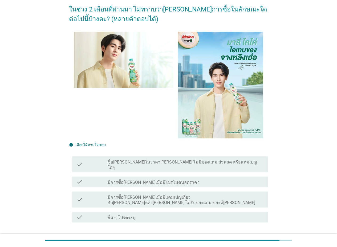
click at [150, 164] on label "ซื้อ[PERSON_NAME]ในราคา[PERSON_NAME] ไม่มีของแถม ส่วนลด หรือแคมเปญใดๆ" at bounding box center [186, 164] width 156 height 11
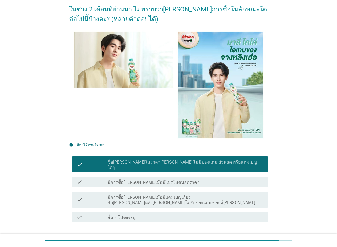
click at [149, 180] on label "มีการซื้อ[PERSON_NAME]เมื่อมีโปรโมชันลดราคา" at bounding box center [154, 182] width 92 height 5
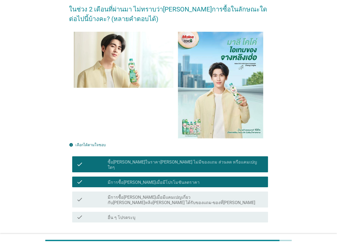
click at [150, 194] on label "มีการซื้อ[PERSON_NAME]เมื่อมีแคมเปญเกี่ยวกับ[PERSON_NAME]หลิง[PERSON_NAME] ได้ร…" at bounding box center [186, 199] width 156 height 11
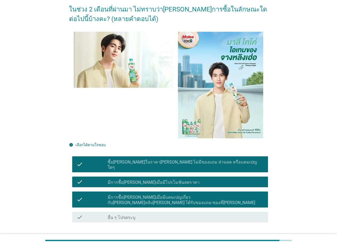
click at [150, 194] on label "มีการซื้อ[PERSON_NAME]เมื่อมีแคมเปญเกี่ยวกับ[PERSON_NAME]หลิง[PERSON_NAME] ได้ร…" at bounding box center [186, 199] width 156 height 11
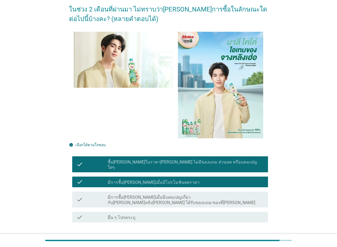
click at [254, 238] on div "ต่อไป" at bounding box center [254, 241] width 15 height 6
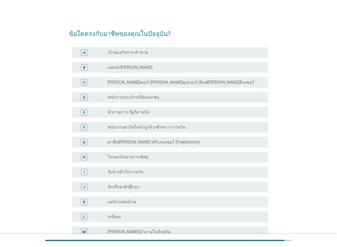
click at [167, 97] on div "radio_button_unchecked พนักงานประจำบริษัทเอกชน" at bounding box center [184, 97] width 152 height 5
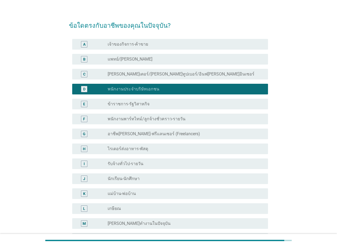
scroll to position [74, 0]
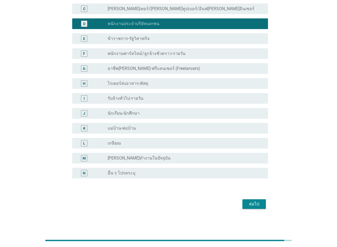
click at [254, 205] on div "ต่อไป" at bounding box center [254, 204] width 15 height 6
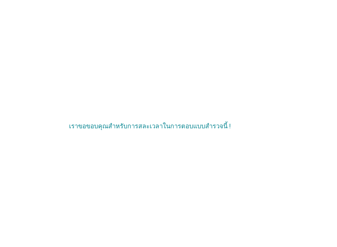
scroll to position [0, 0]
